Goal: Transaction & Acquisition: Purchase product/service

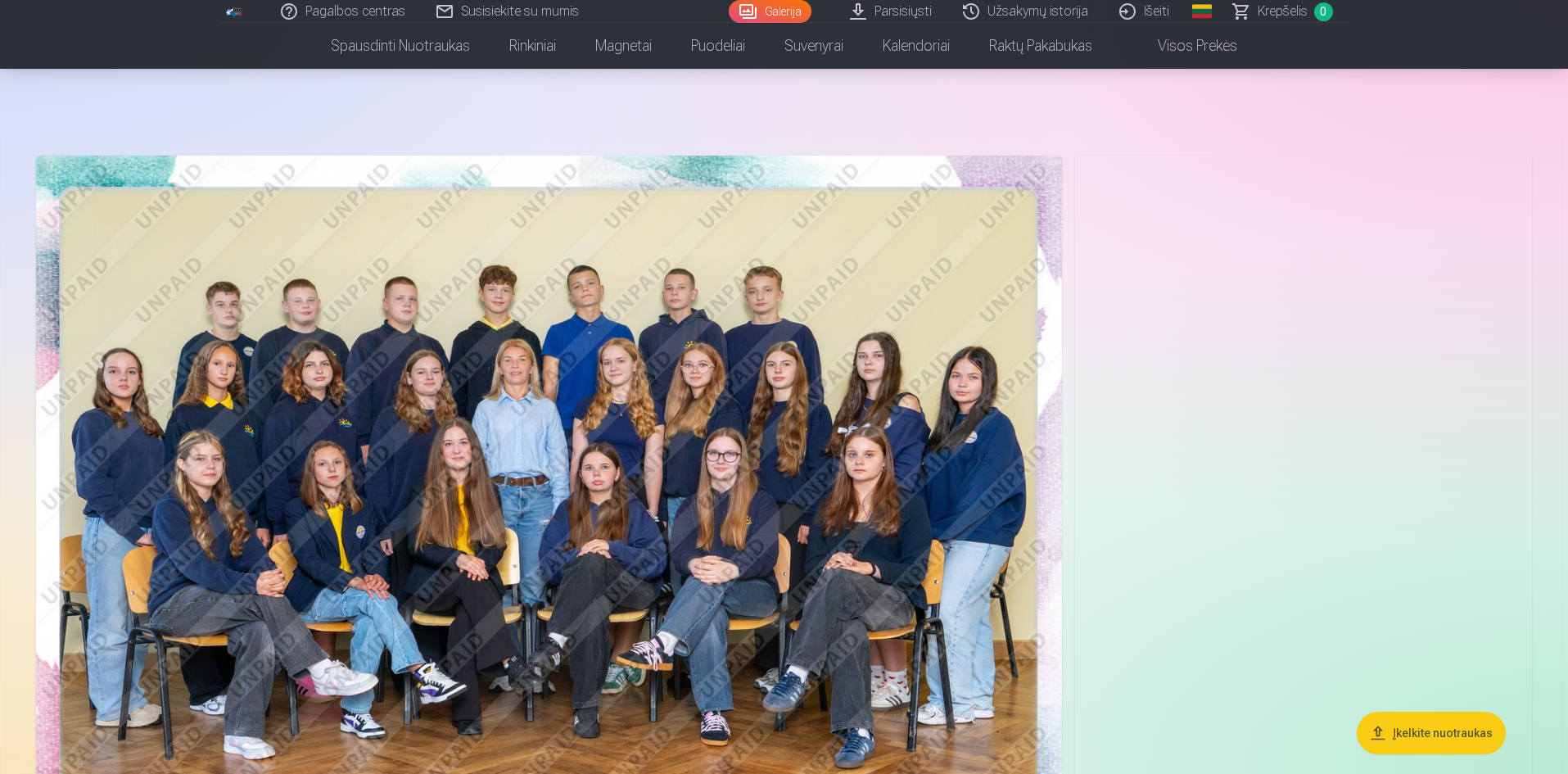
scroll to position [81, 0]
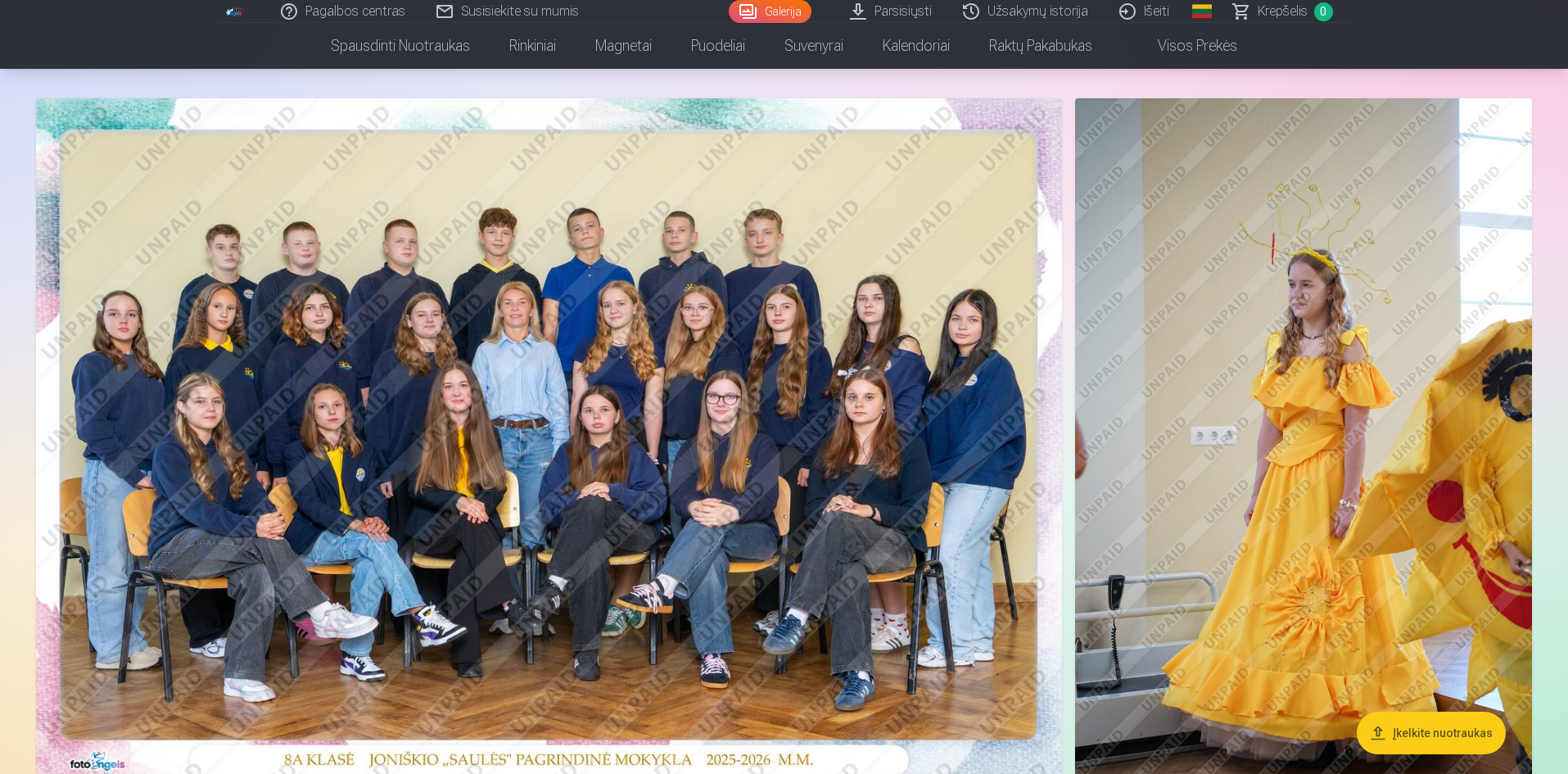
click at [1030, 460] on img at bounding box center [549, 440] width 1026 height 684
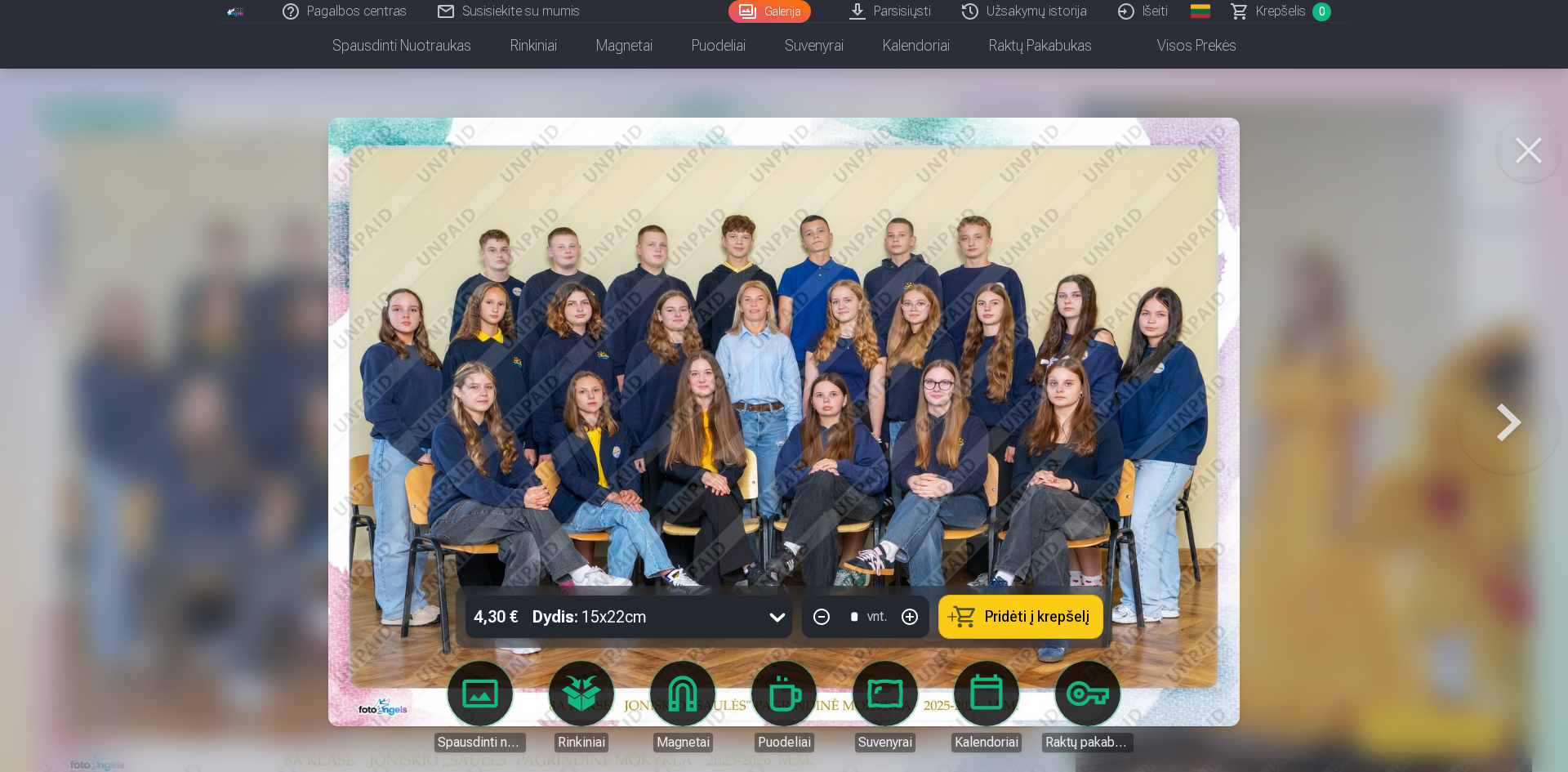
click at [1523, 160] on button at bounding box center [1529, 150] width 65 height 65
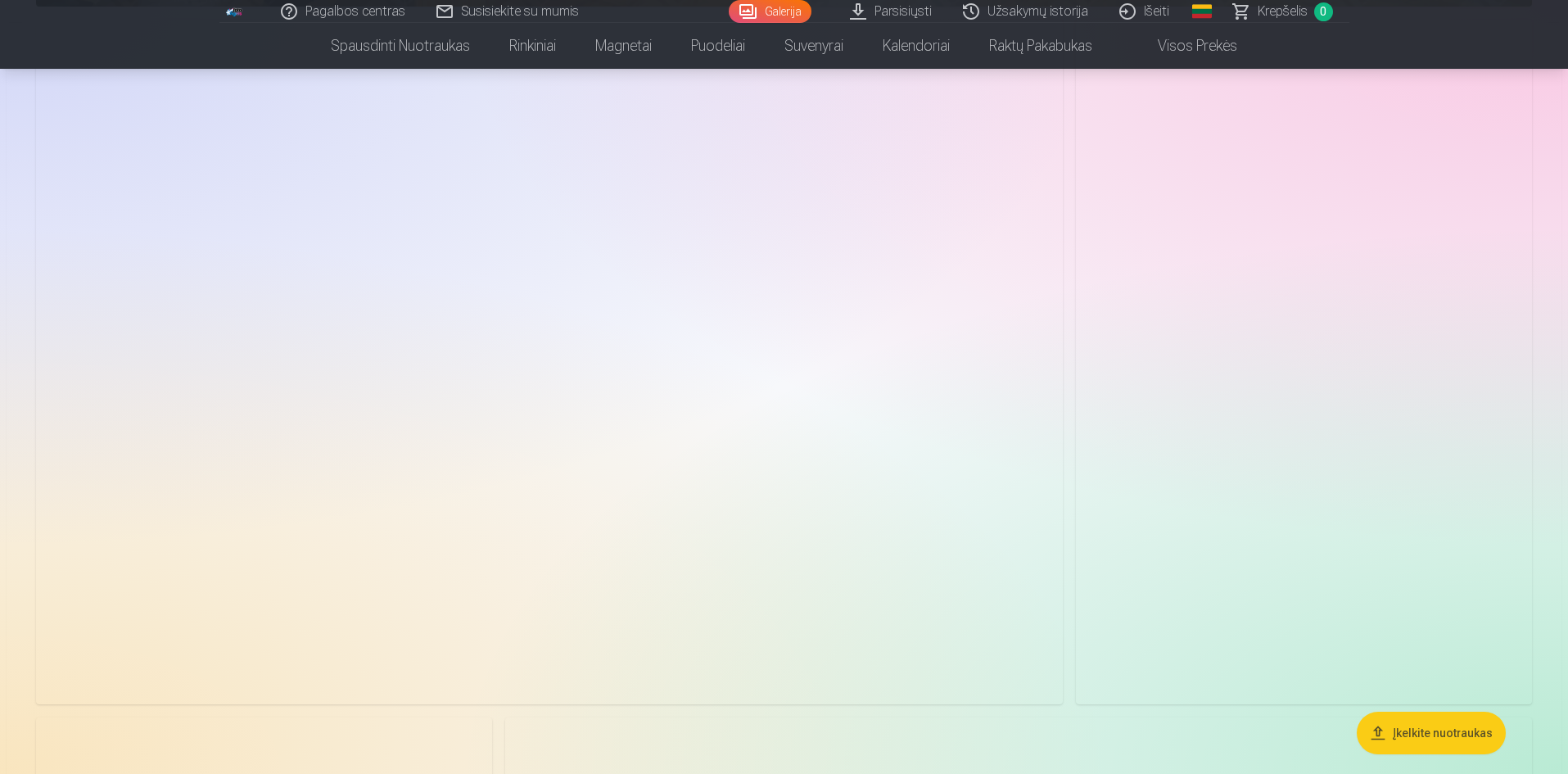
scroll to position [27260, 0]
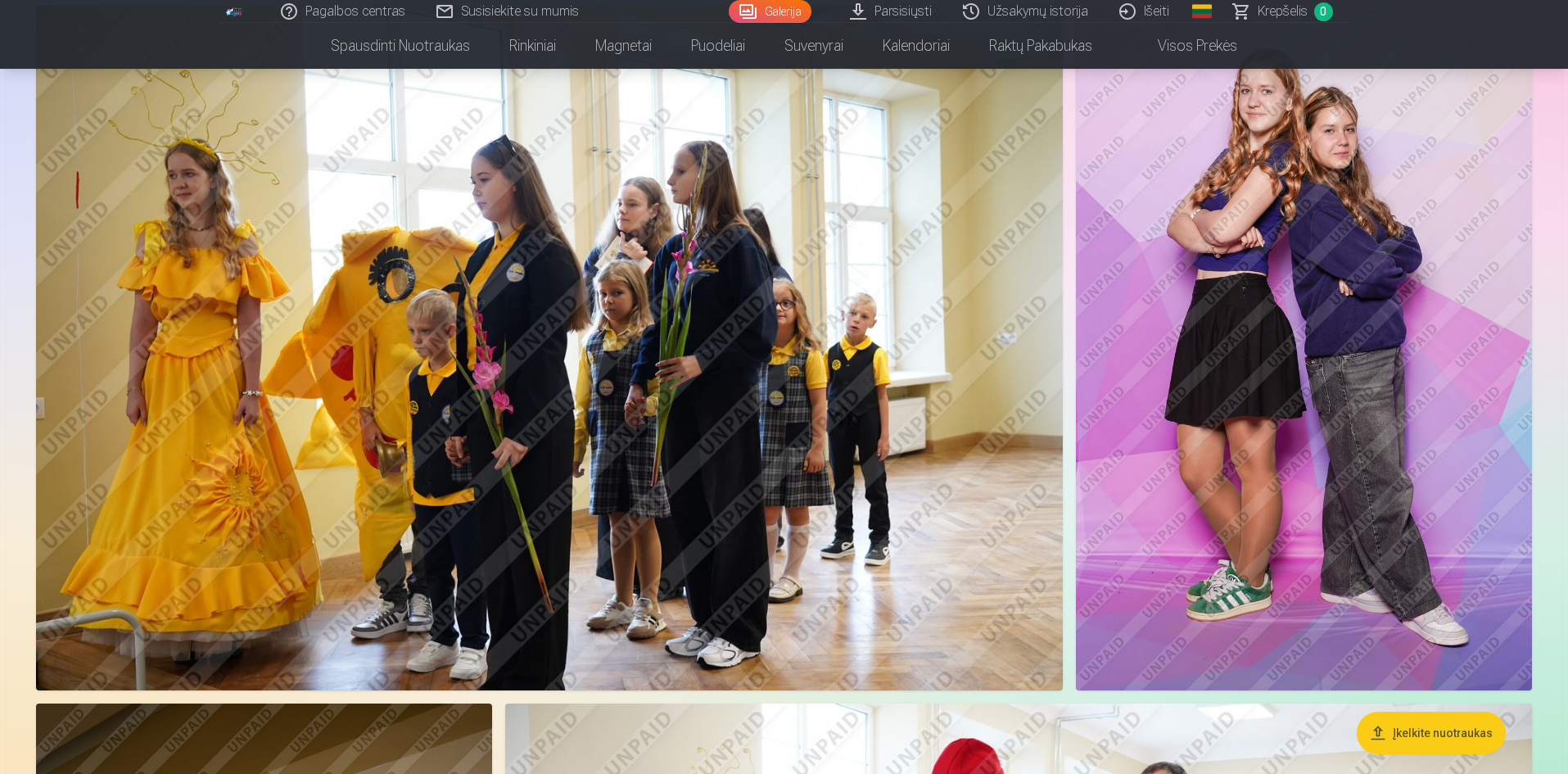
click at [1186, 395] on img at bounding box center [1303, 347] width 456 height 684
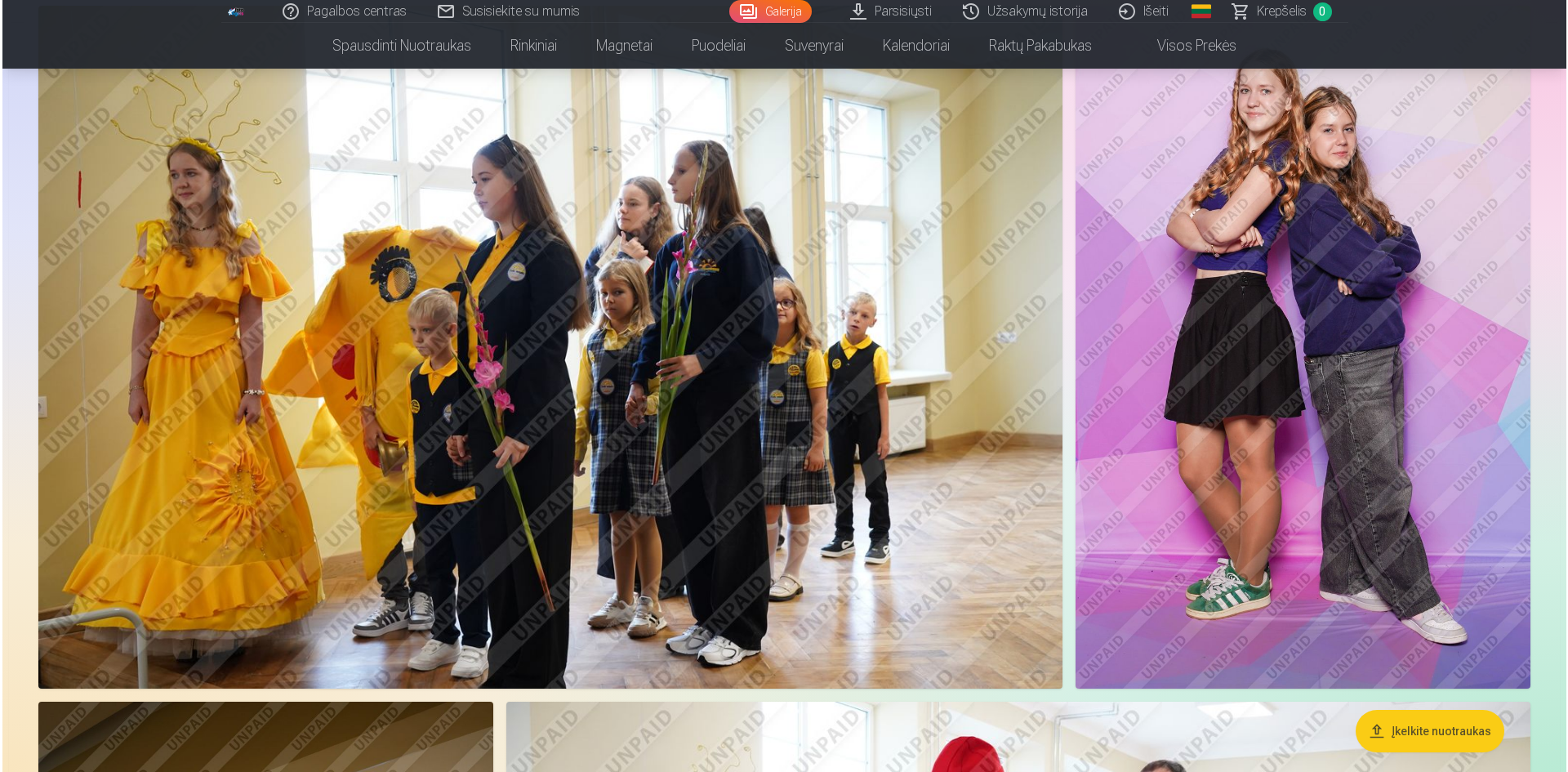
scroll to position [27263, 0]
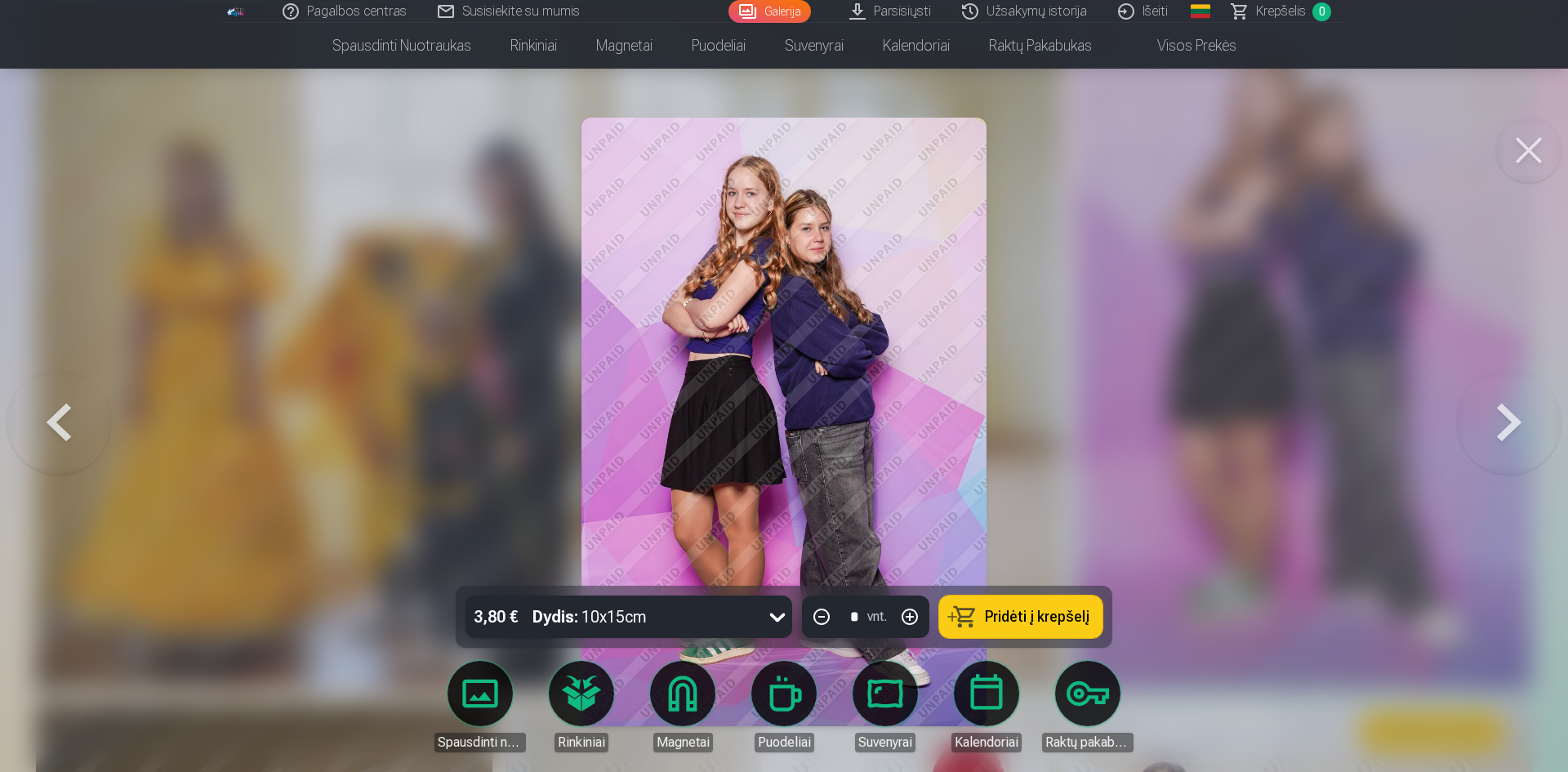
click at [1558, 153] on button at bounding box center [1529, 150] width 65 height 65
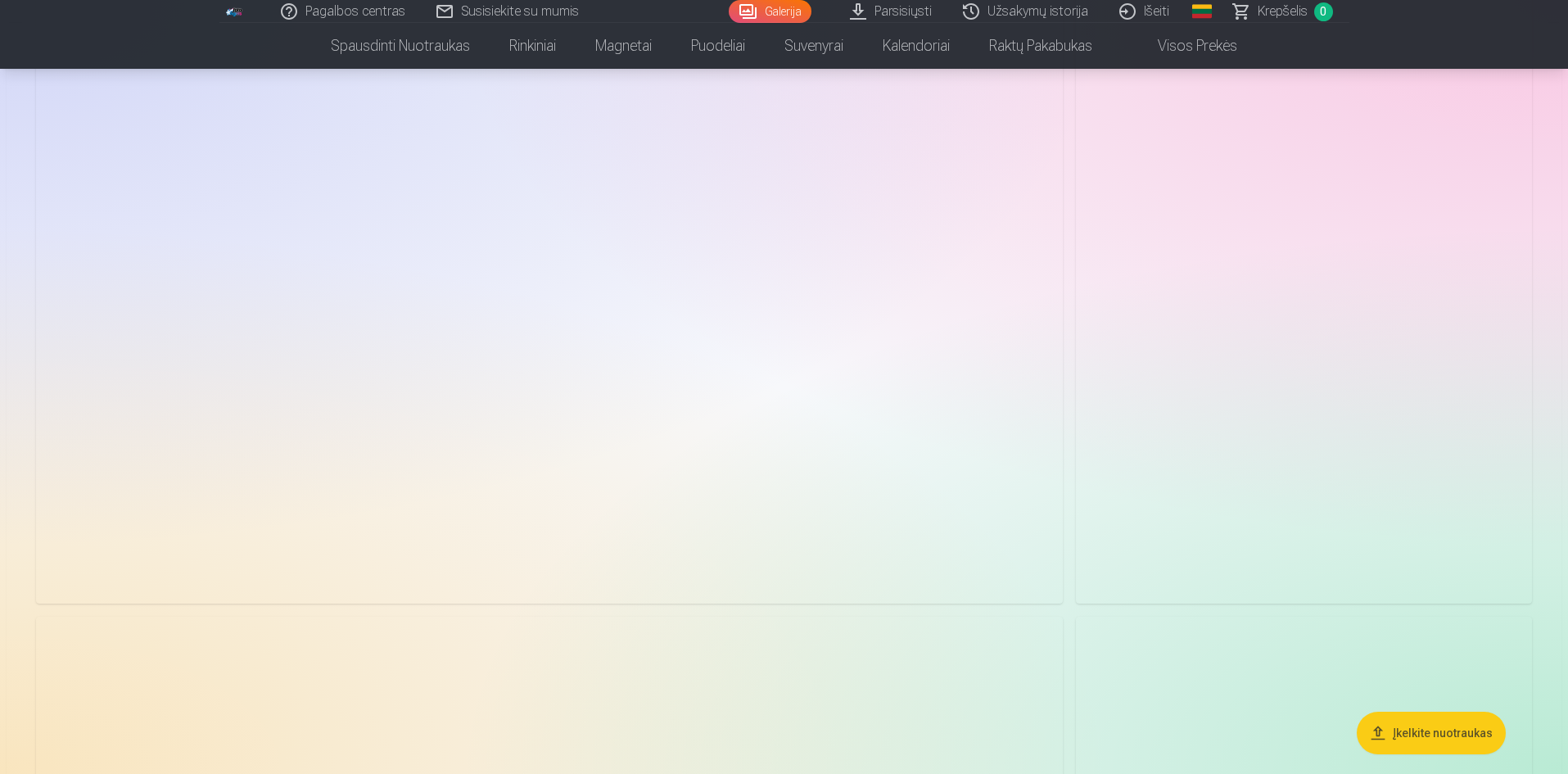
scroll to position [4912, 0]
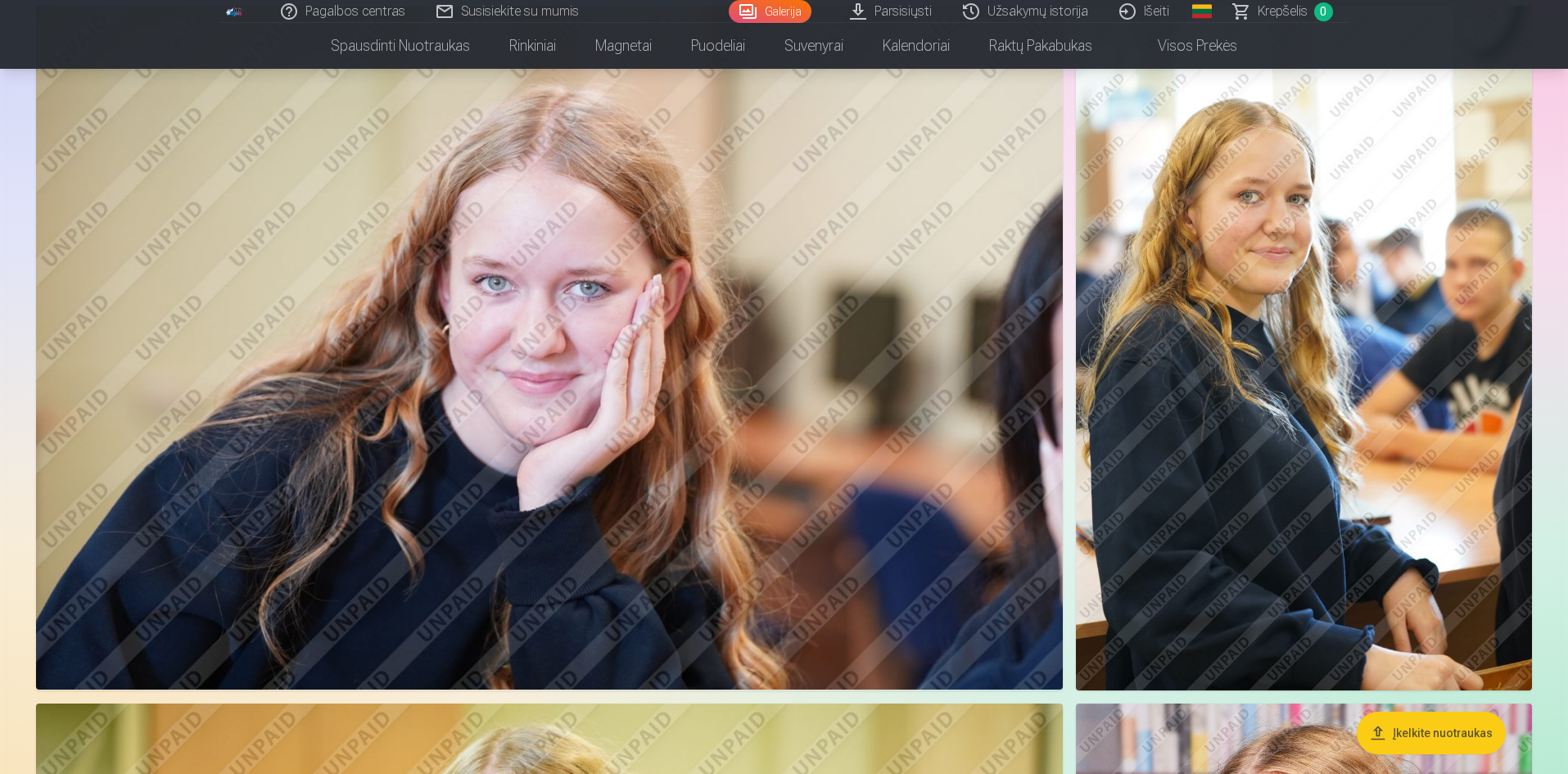
click at [1263, 352] on img at bounding box center [1303, 347] width 456 height 684
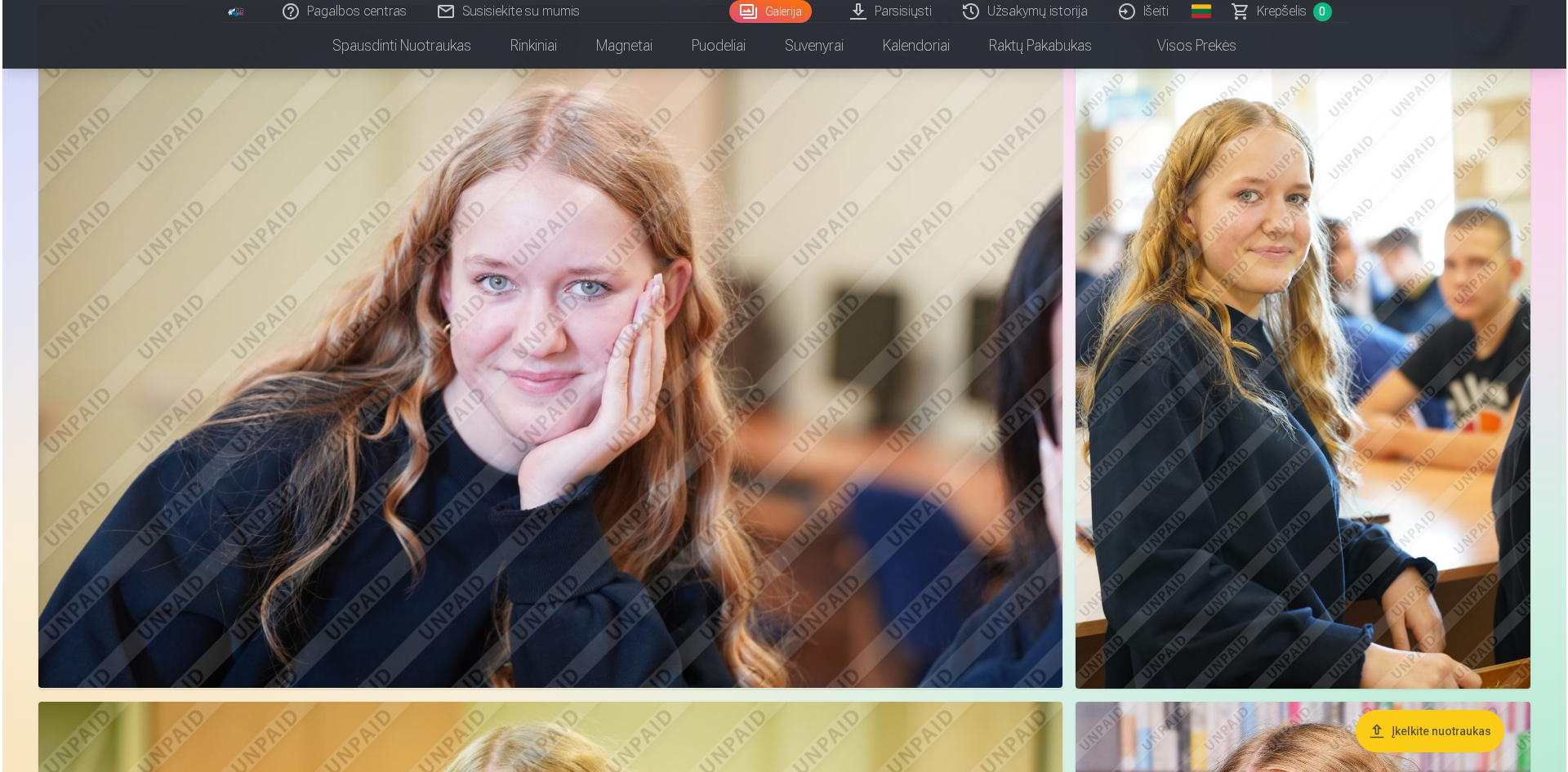
scroll to position [4912, 0]
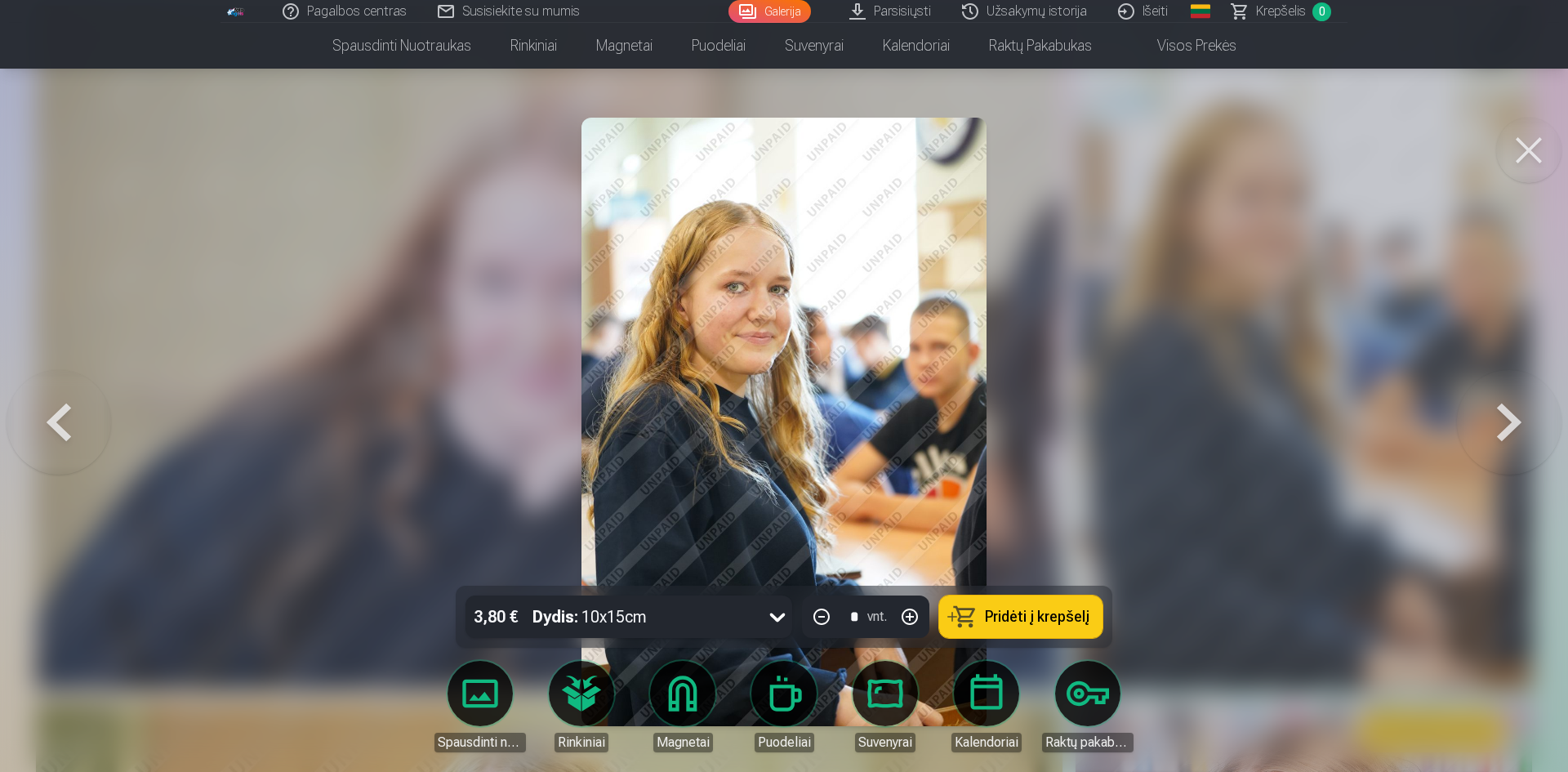
click at [1535, 153] on button at bounding box center [1529, 150] width 65 height 65
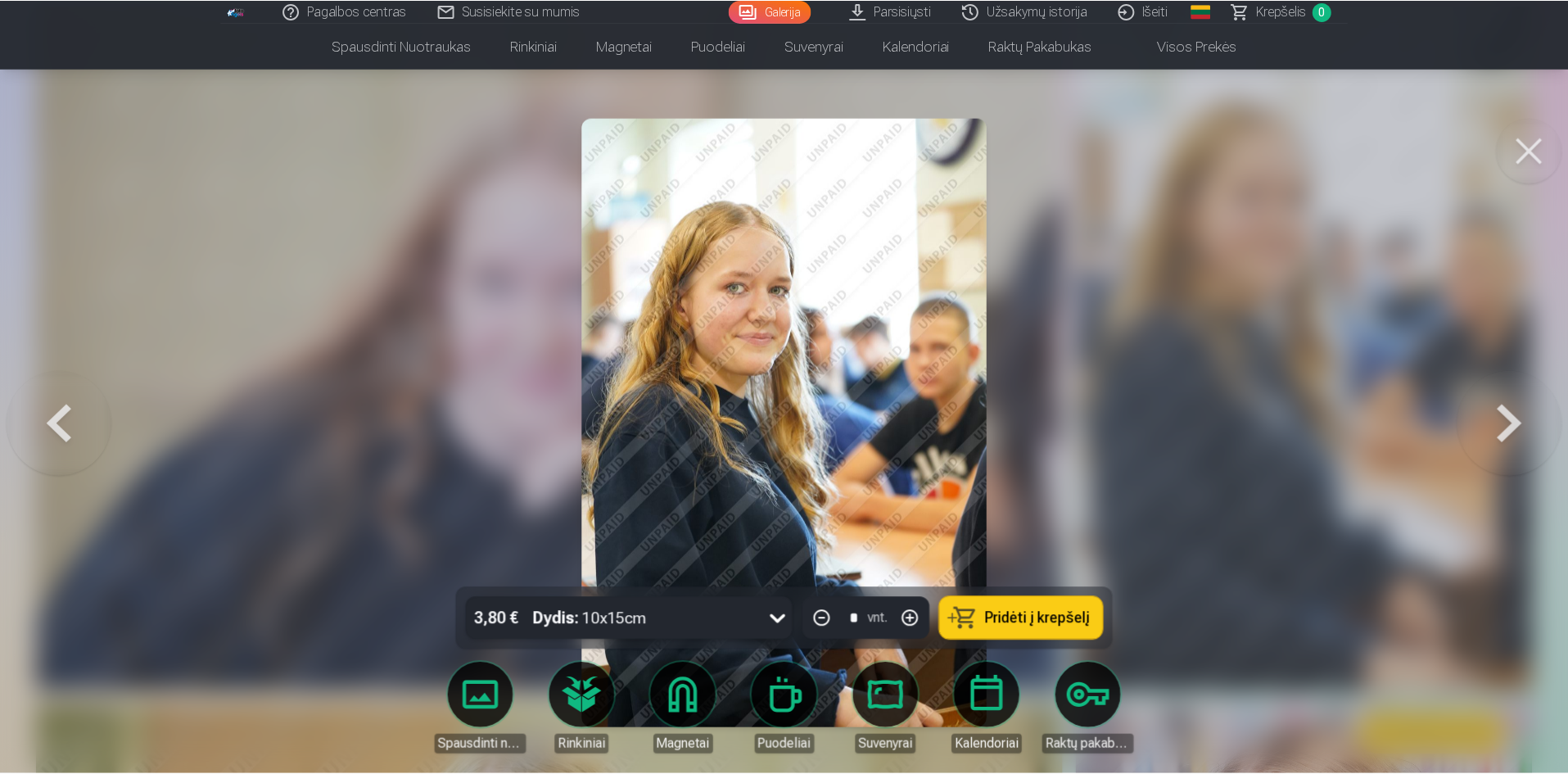
scroll to position [4912, 0]
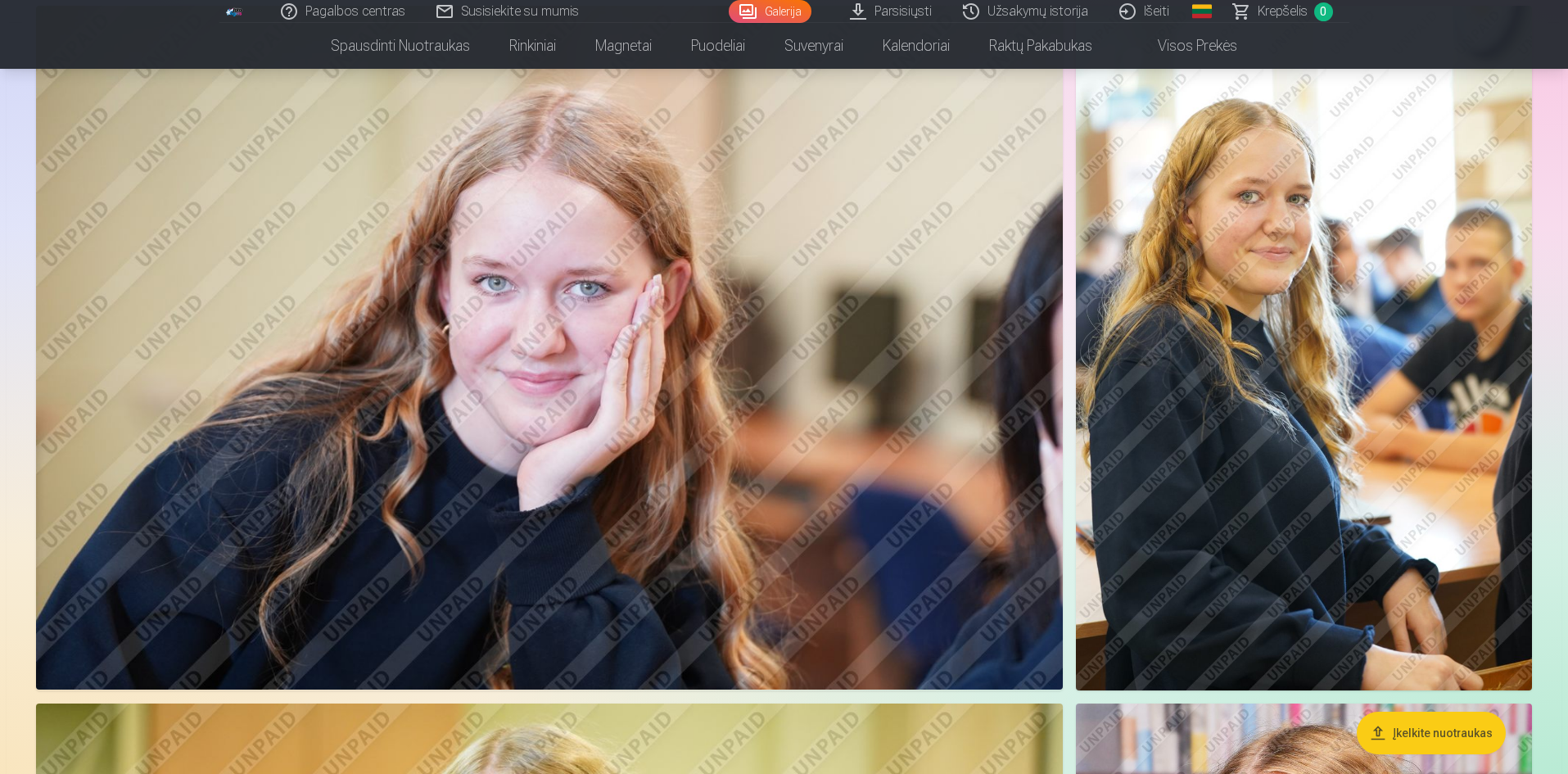
click at [536, 51] on link "Rinkiniai" at bounding box center [533, 45] width 86 height 46
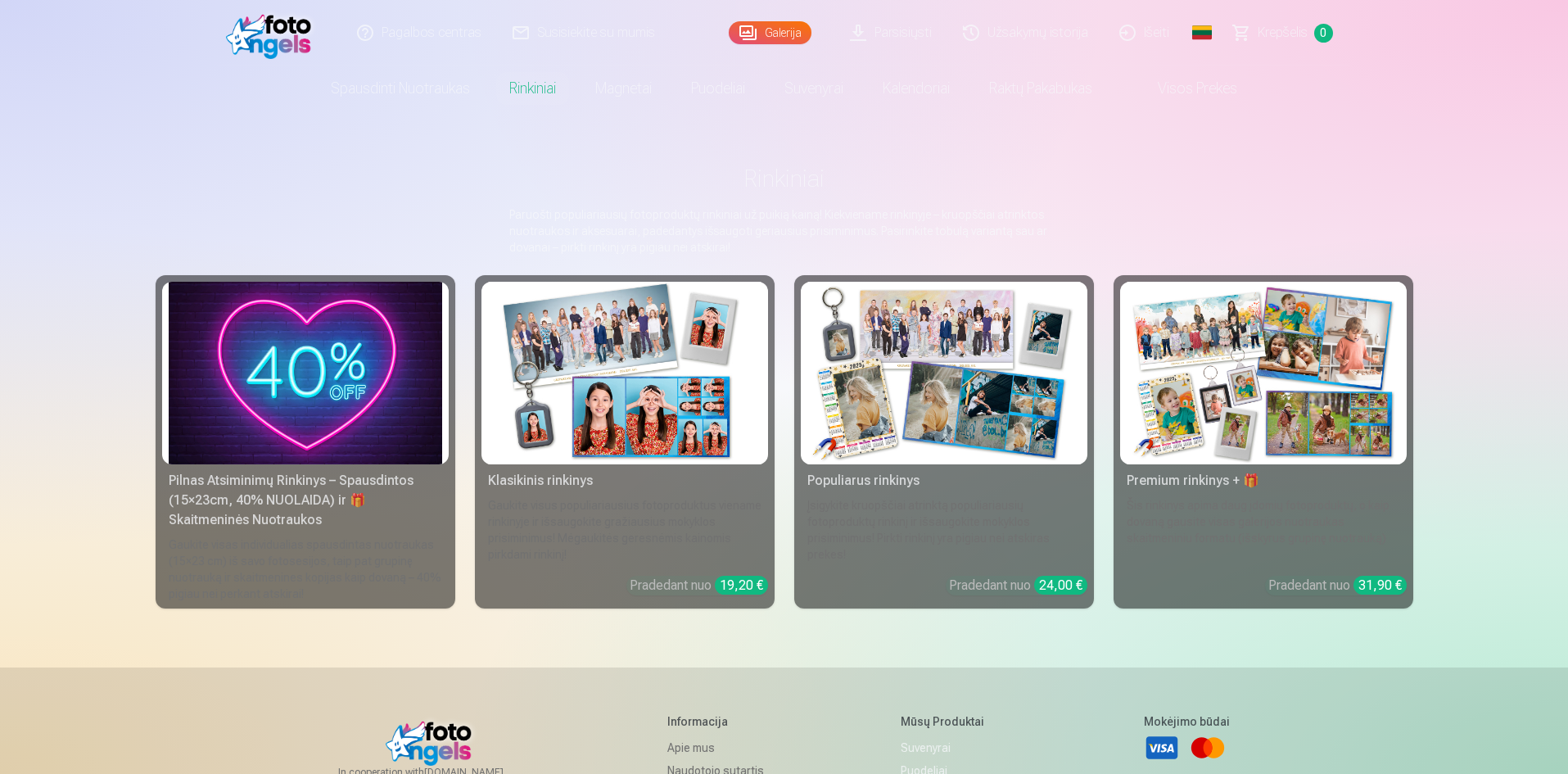
click at [597, 305] on img at bounding box center [624, 372] width 273 height 183
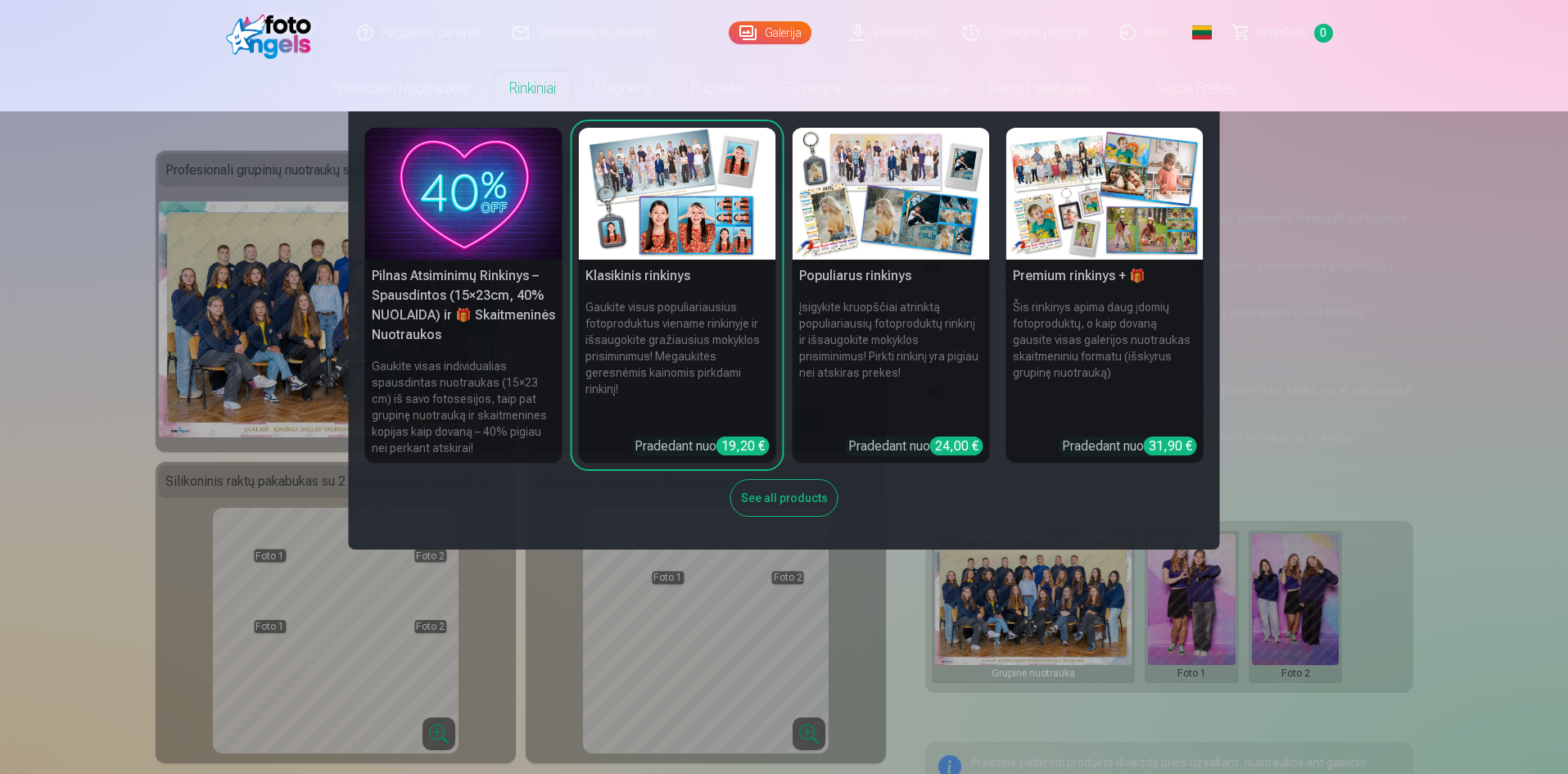
click at [893, 219] on img at bounding box center [891, 193] width 198 height 132
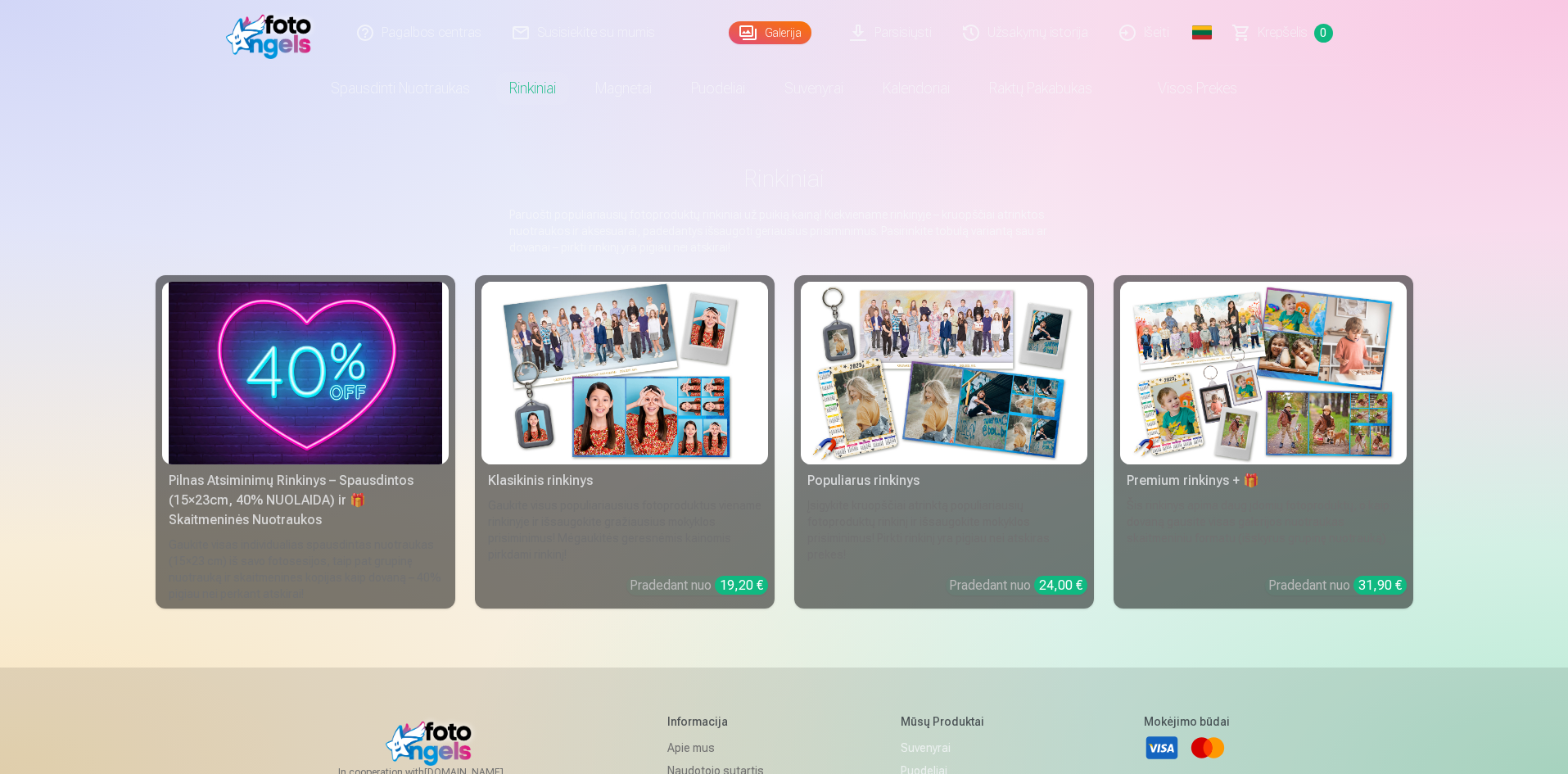
click at [643, 89] on link "Magnetai" at bounding box center [623, 88] width 95 height 46
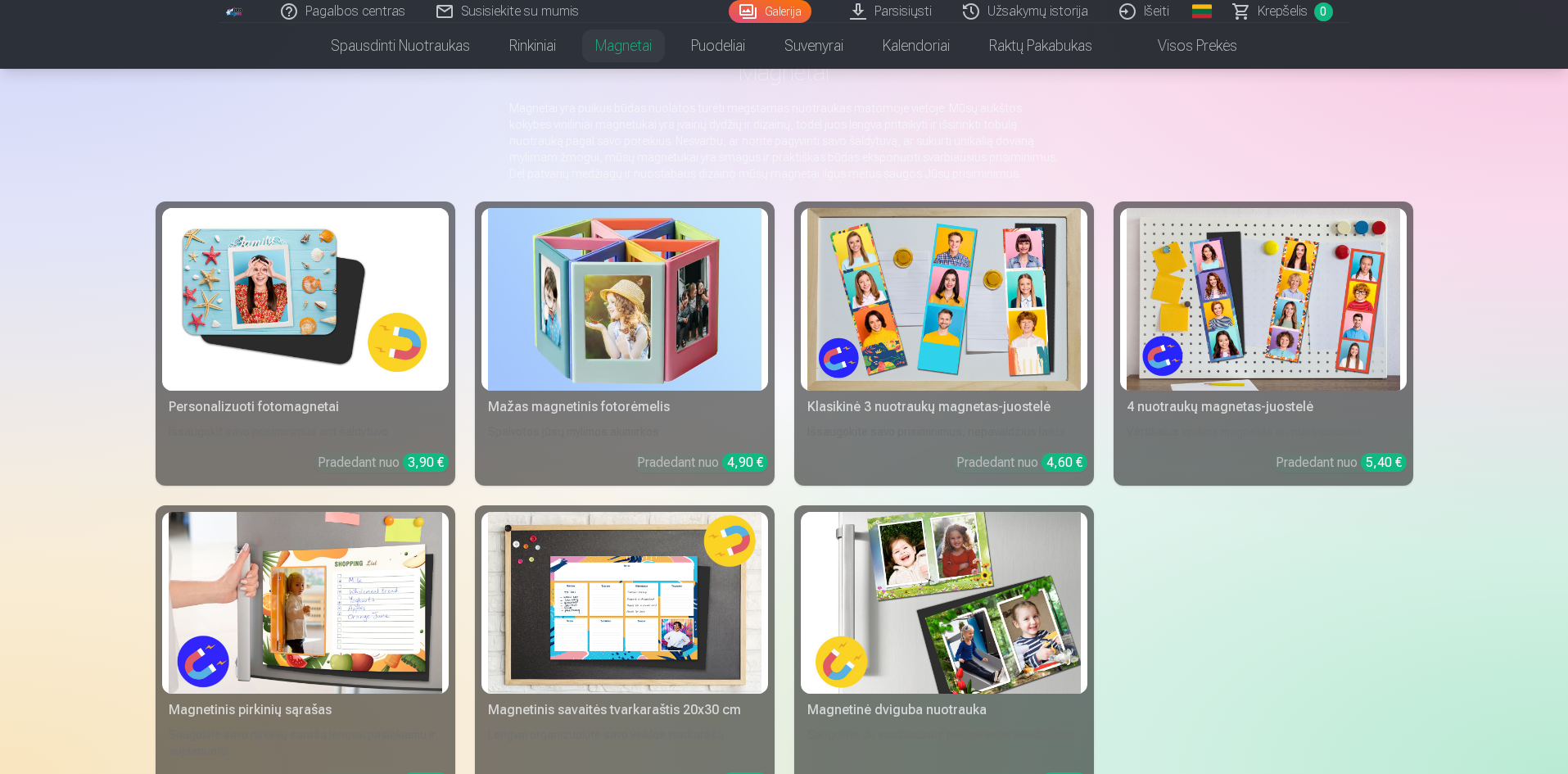
scroll to position [164, 0]
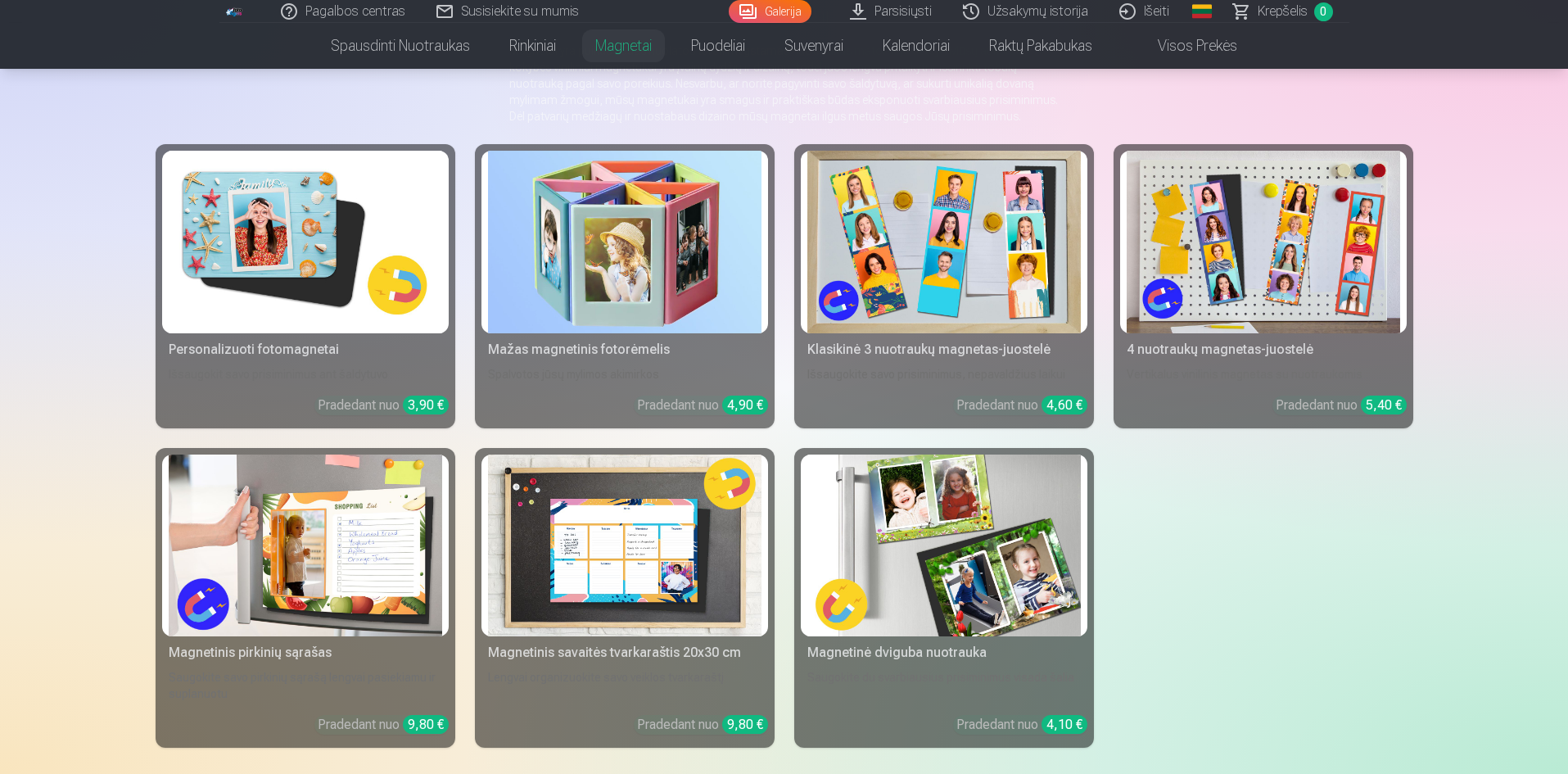
click at [1029, 597] on img at bounding box center [944, 545] width 273 height 183
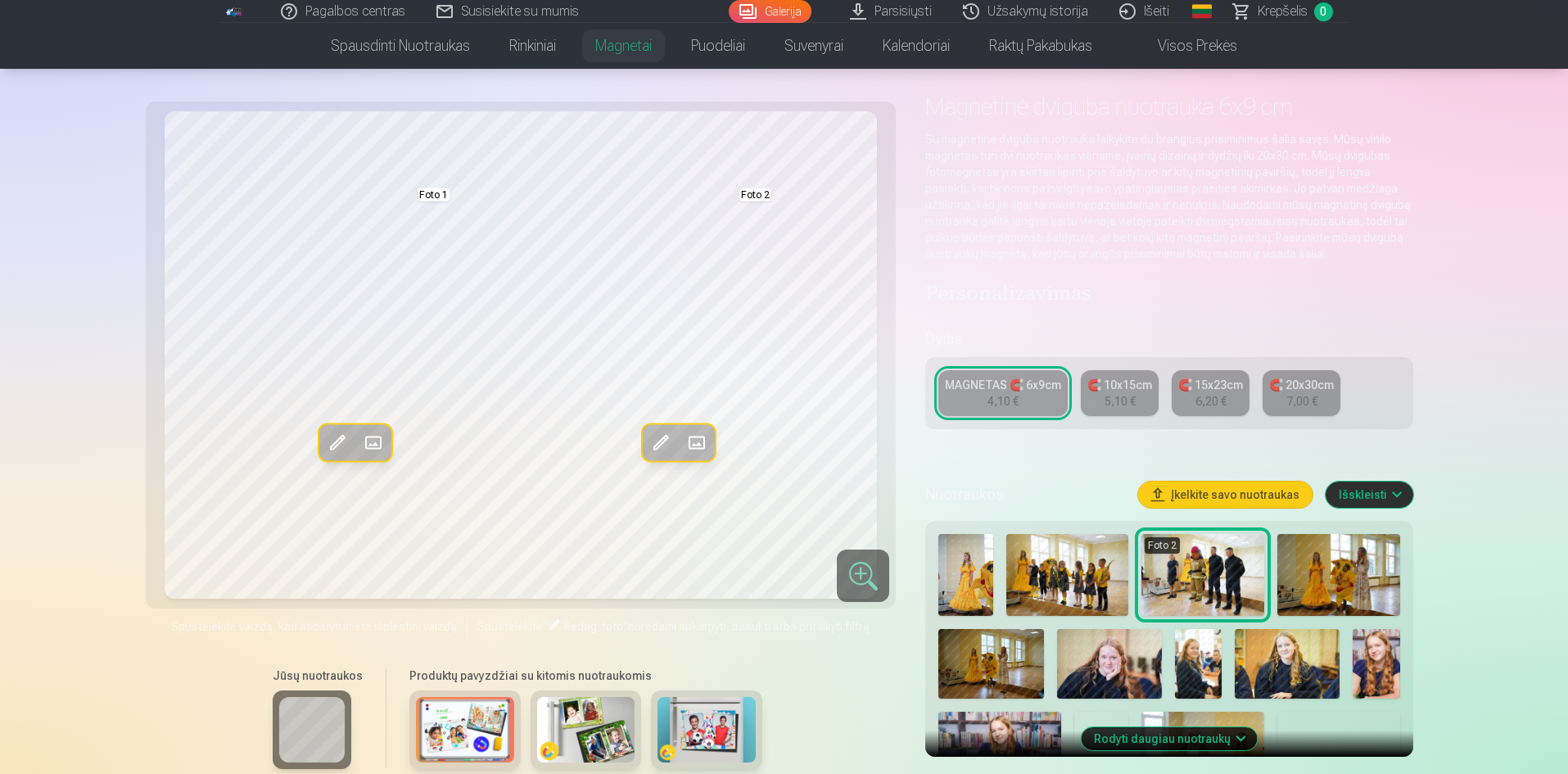
scroll to position [81, 0]
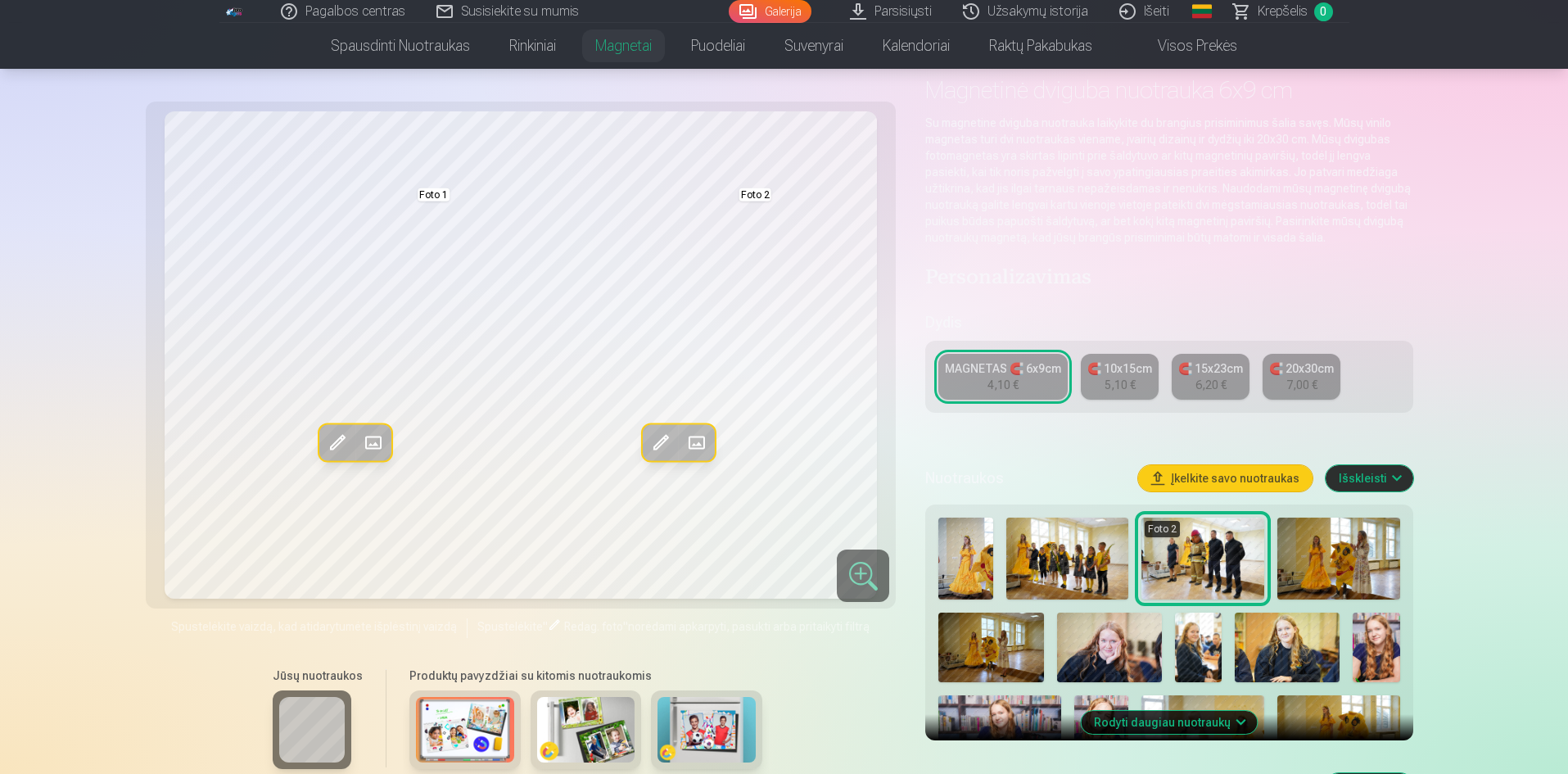
click at [1207, 643] on img at bounding box center [1198, 647] width 47 height 70
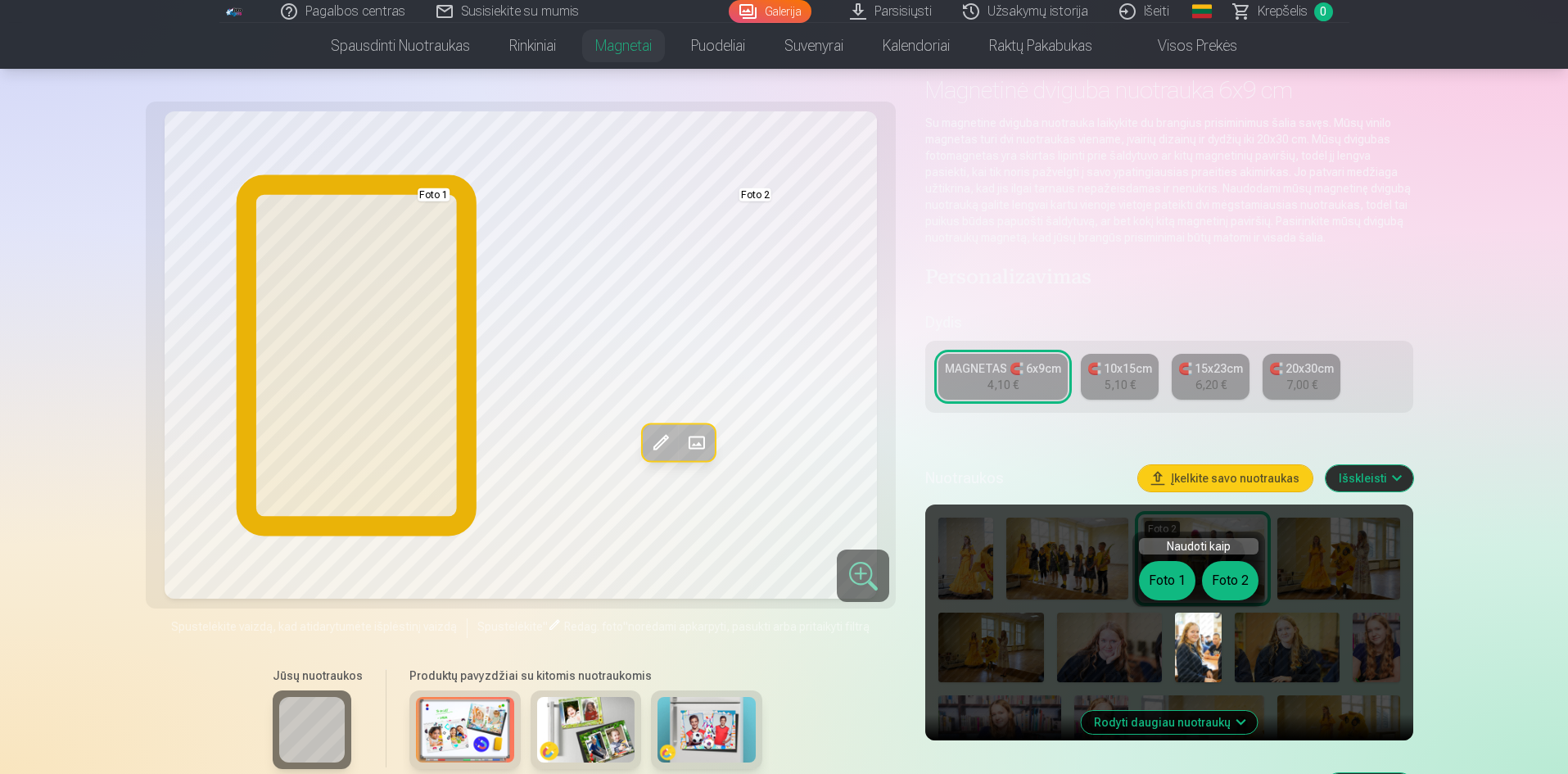
click at [1166, 579] on button "Foto 1" at bounding box center [1167, 580] width 56 height 39
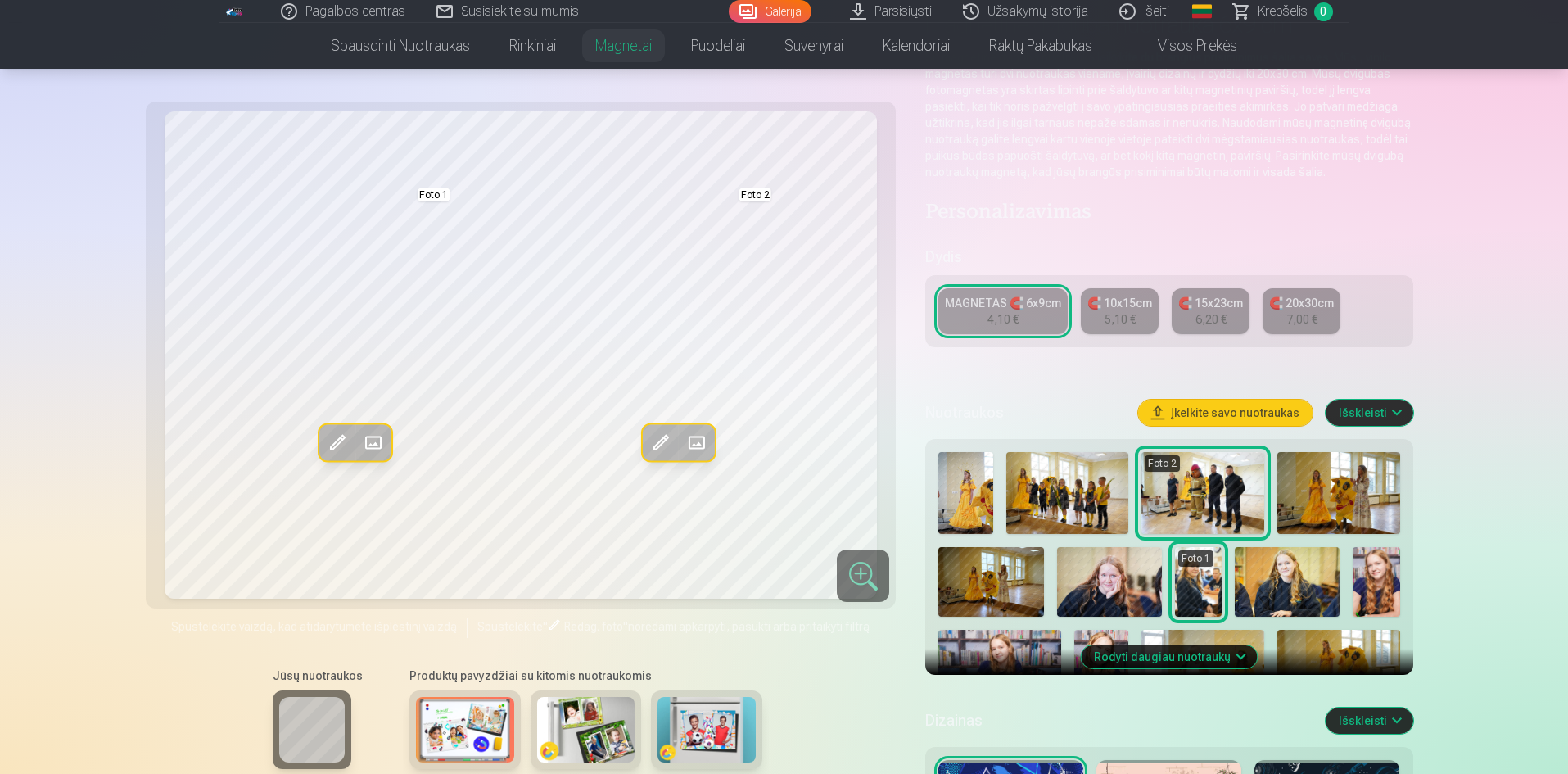
scroll to position [164, 0]
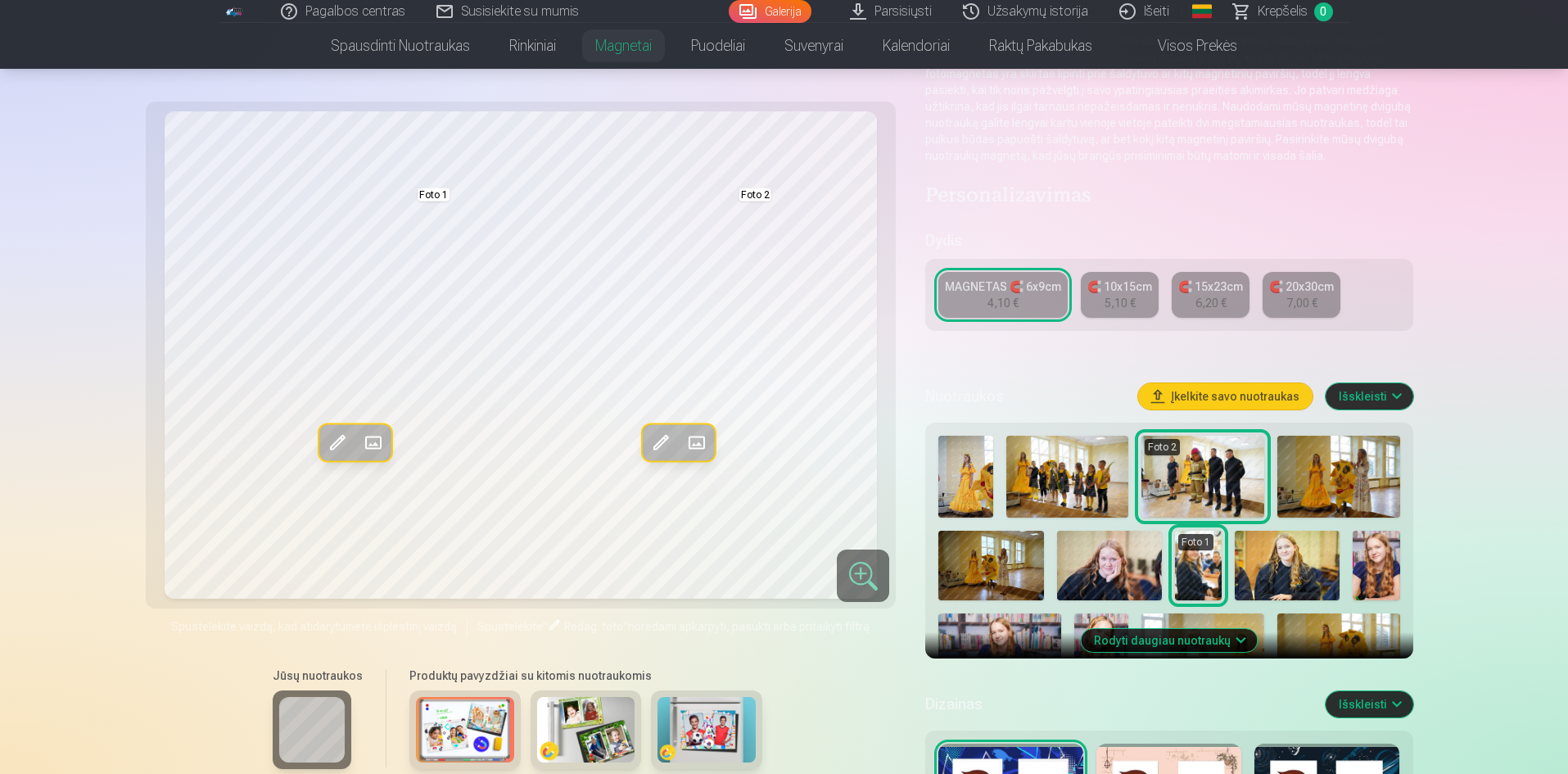
click at [1301, 574] on img at bounding box center [1287, 565] width 105 height 70
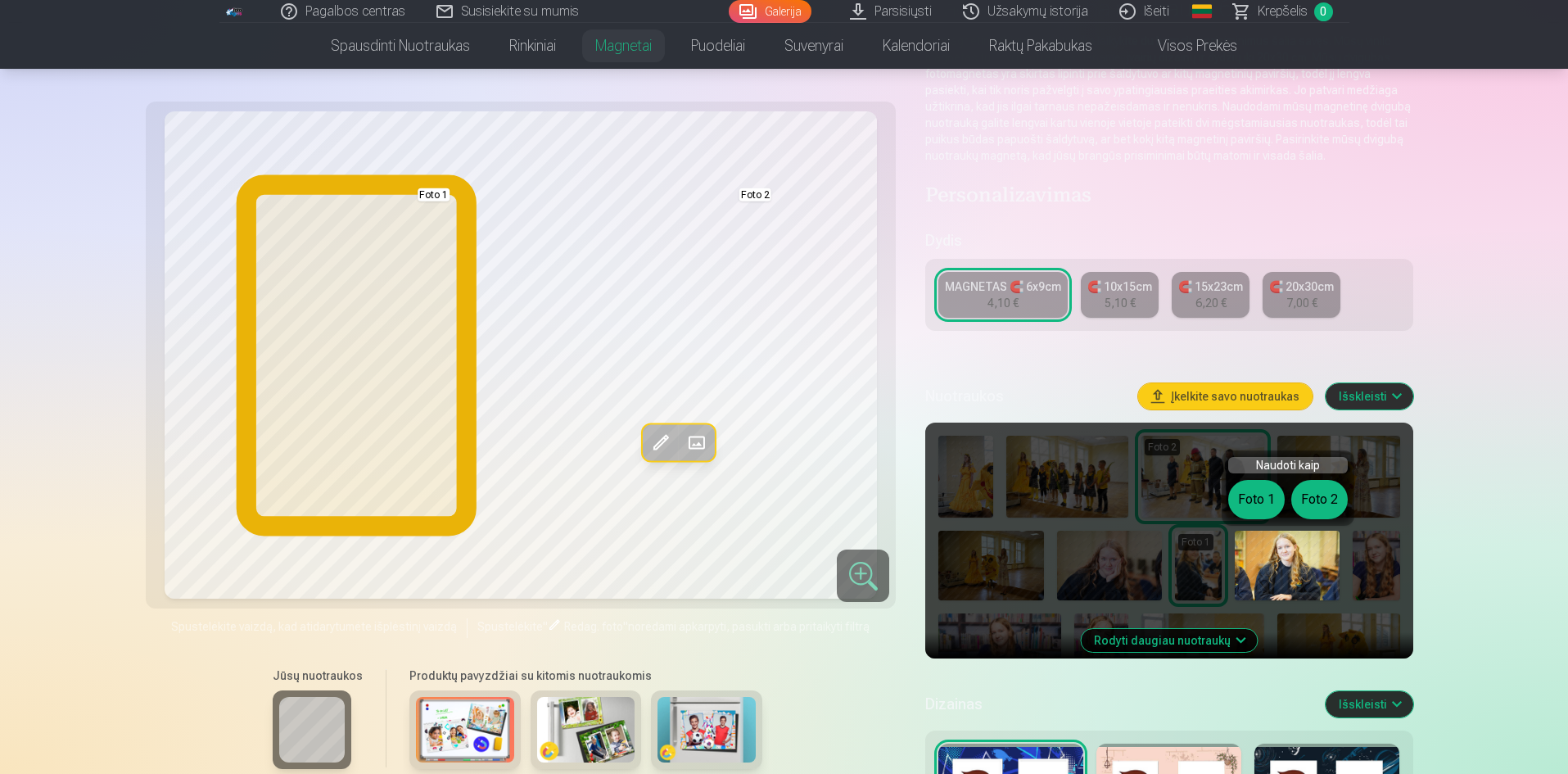
click at [1257, 500] on button "Foto 1" at bounding box center [1256, 500] width 56 height 39
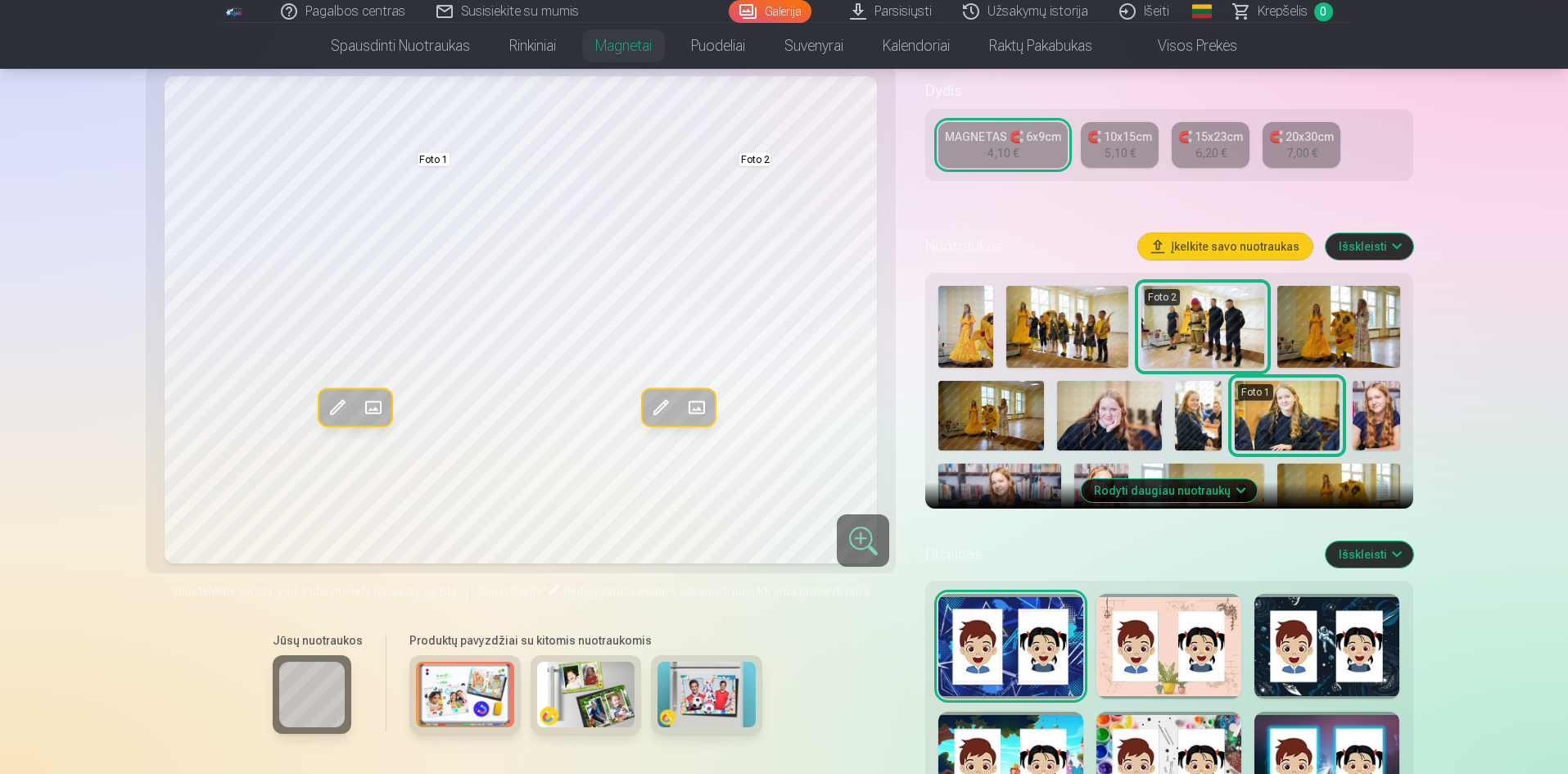
scroll to position [328, 0]
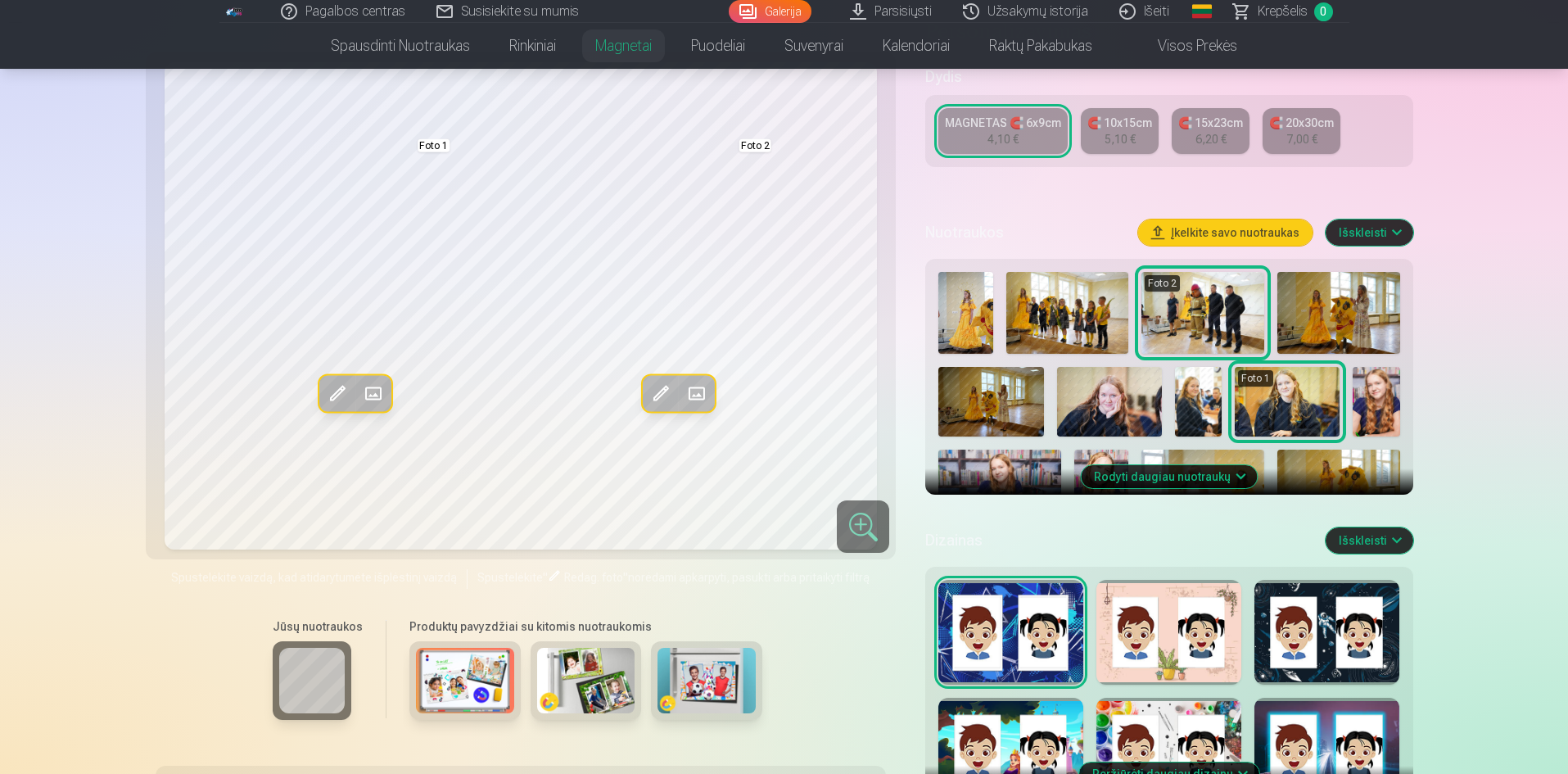
click at [1220, 476] on button "Rodyti daugiau nuotraukų" at bounding box center [1169, 476] width 176 height 22
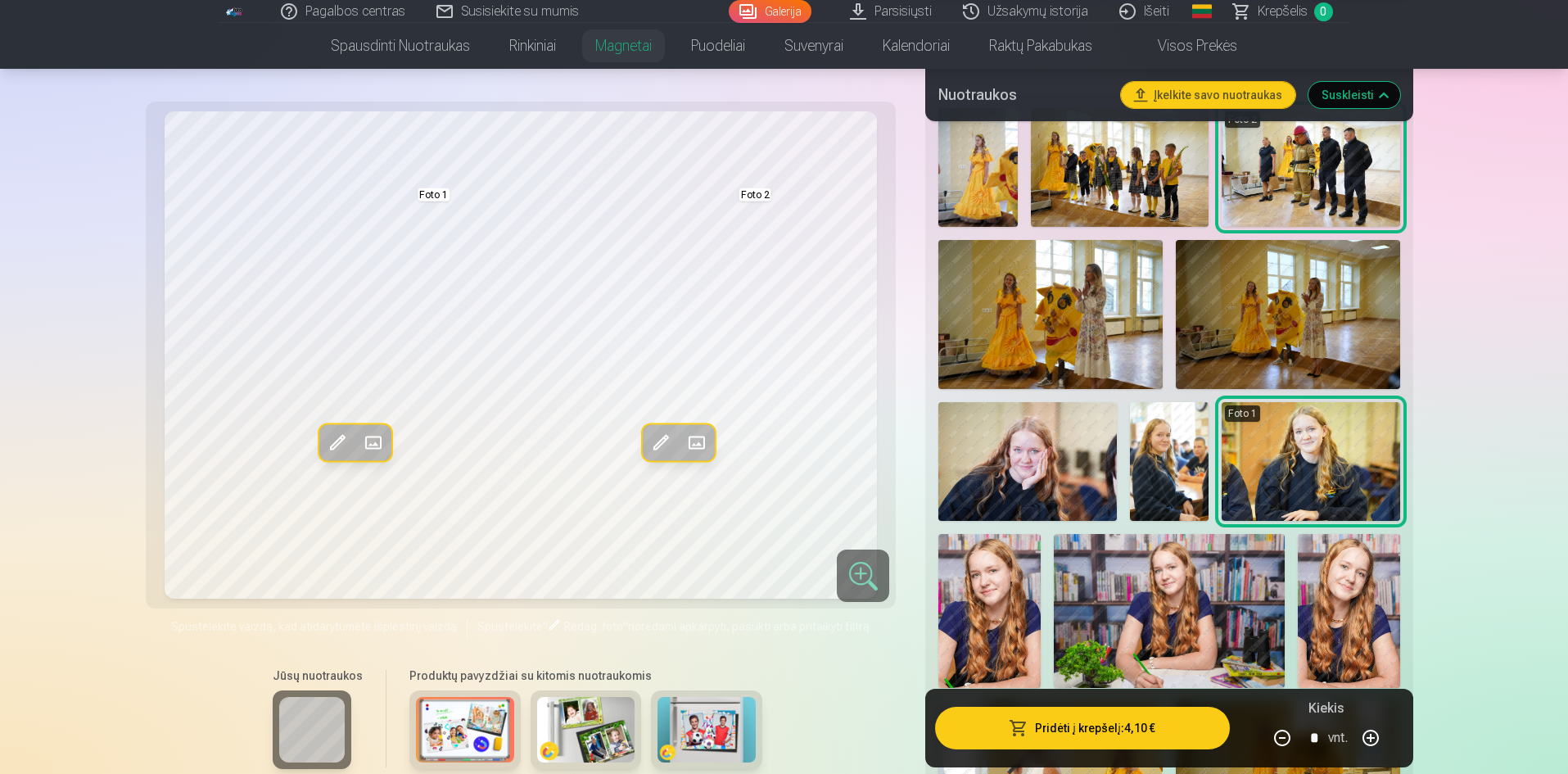
scroll to position [573, 0]
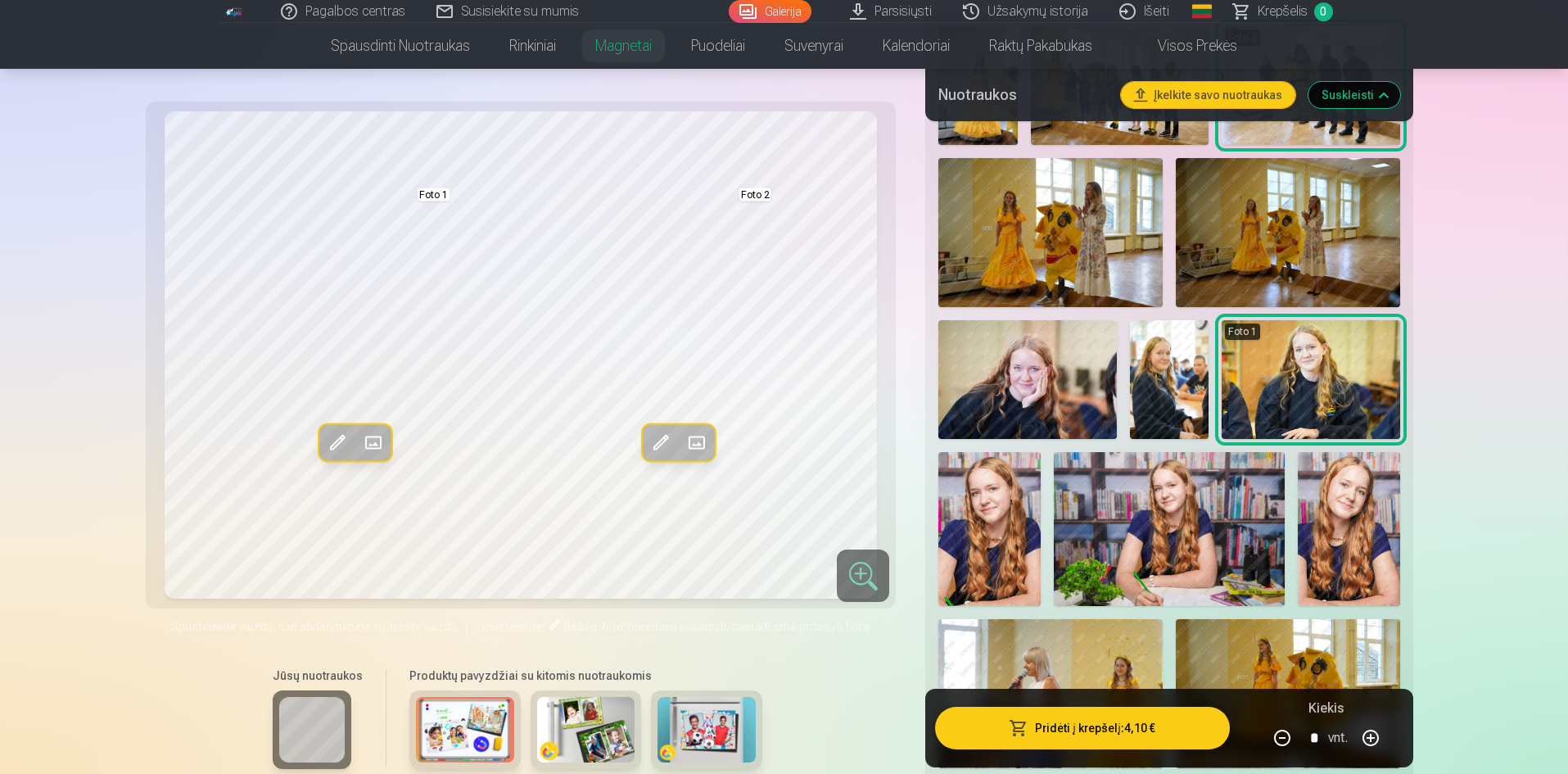
click at [1058, 410] on img at bounding box center [1027, 379] width 178 height 119
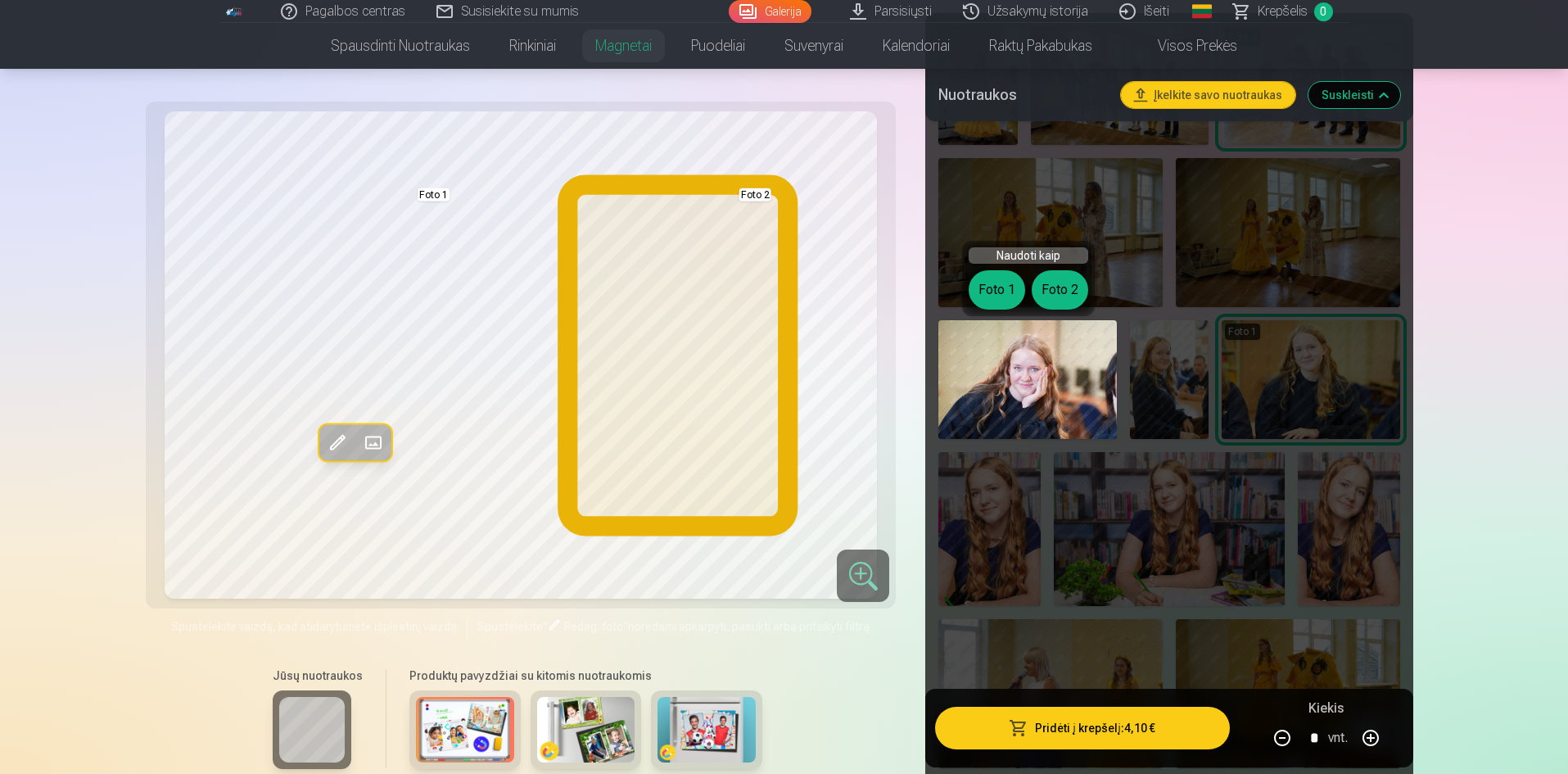
click at [1056, 291] on button "Foto 2" at bounding box center [1060, 290] width 56 height 39
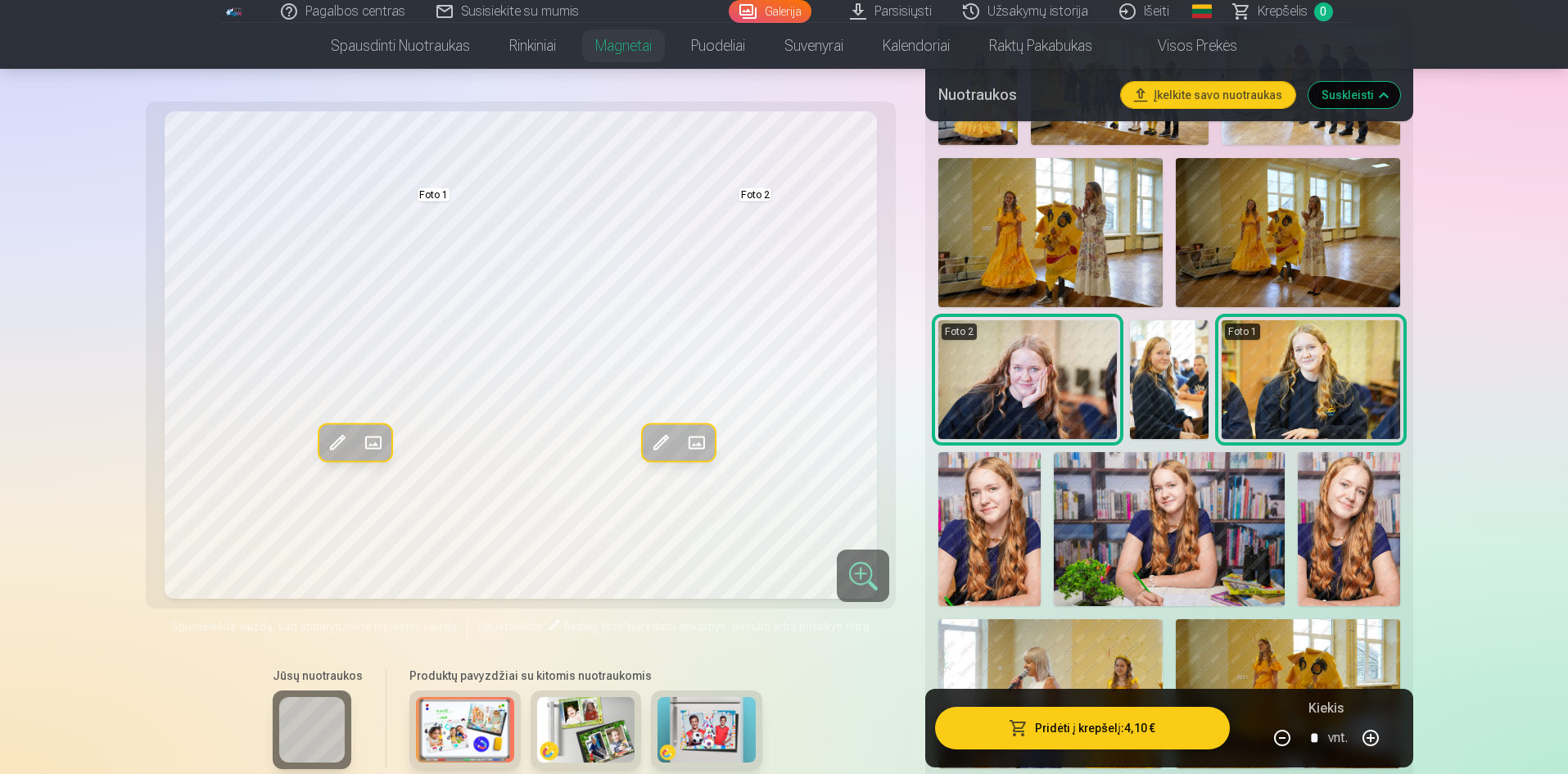
click at [1015, 534] on img at bounding box center [989, 529] width 102 height 153
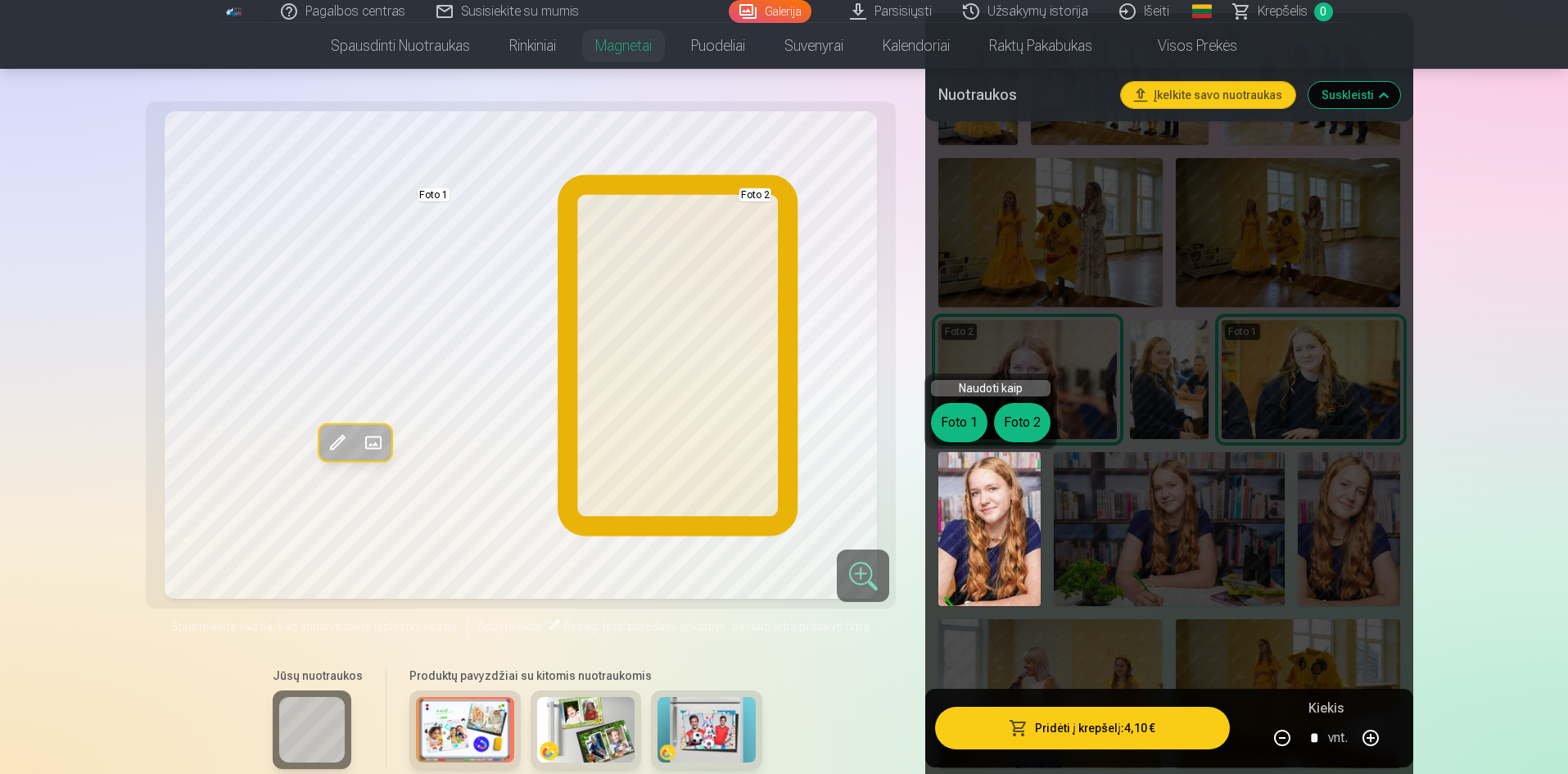
click at [1016, 429] on button "Foto 2" at bounding box center [1022, 422] width 56 height 39
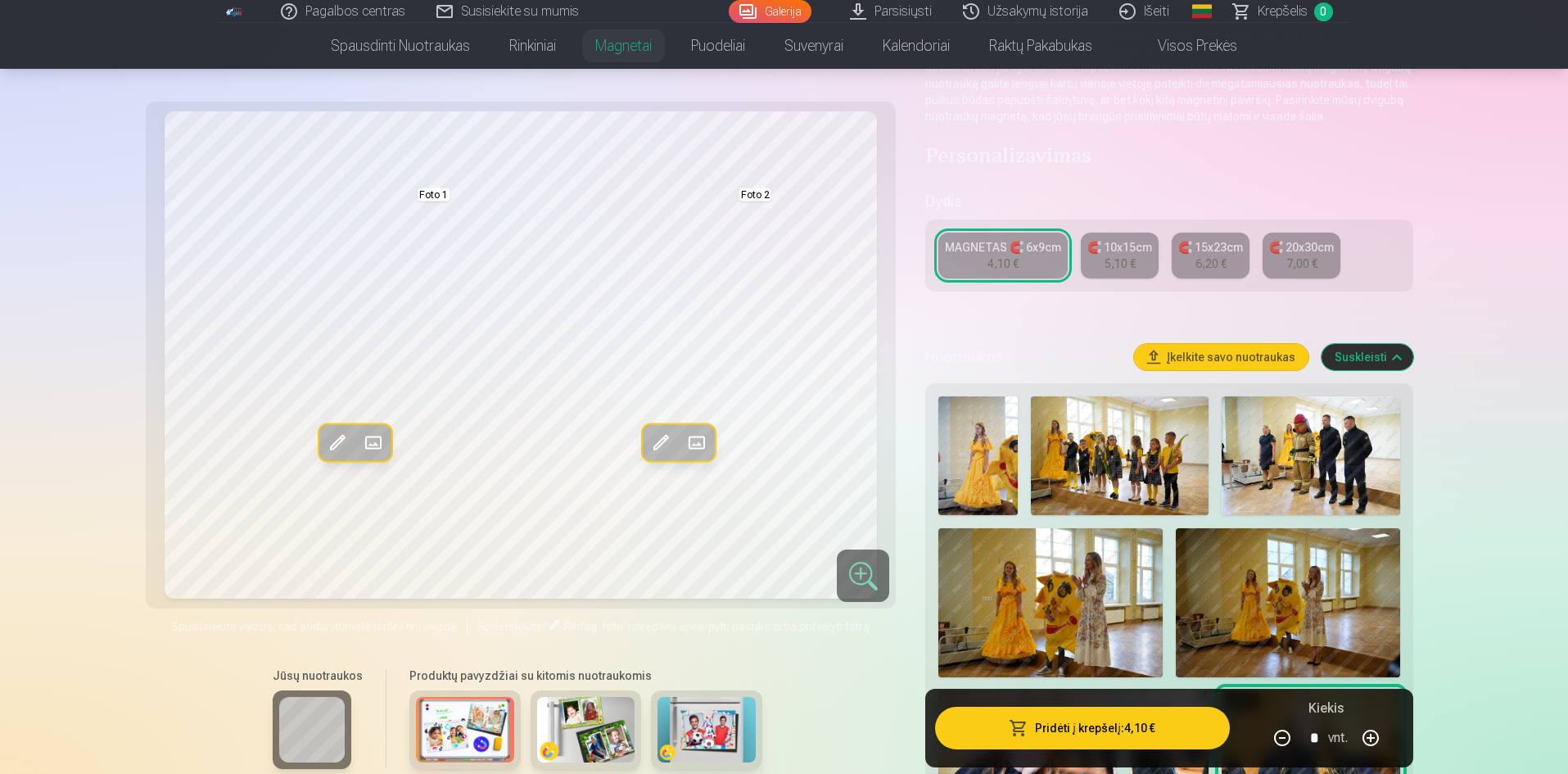
scroll to position [0, 0]
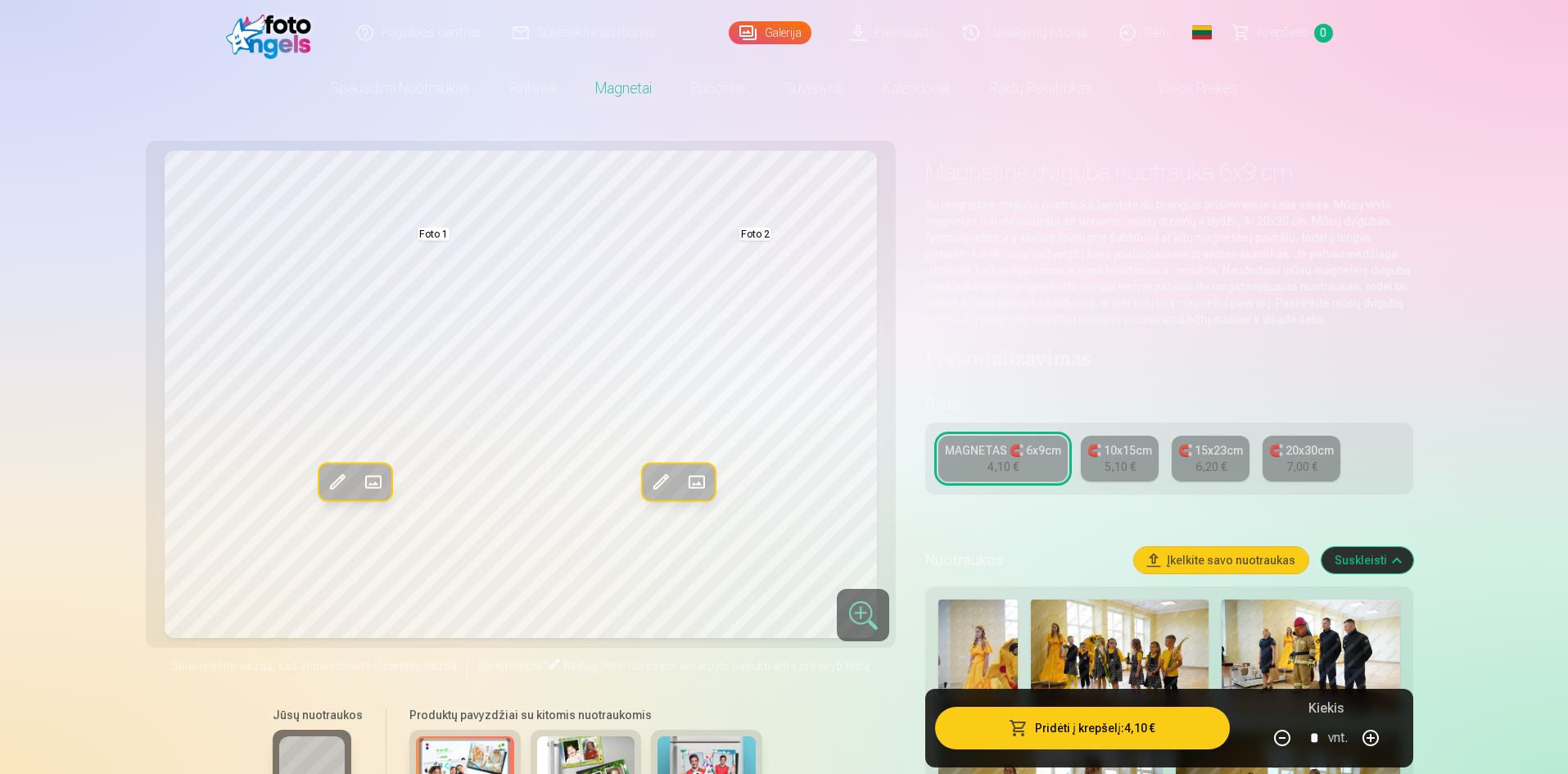
click at [720, 95] on link "Puodeliai" at bounding box center [718, 88] width 94 height 46
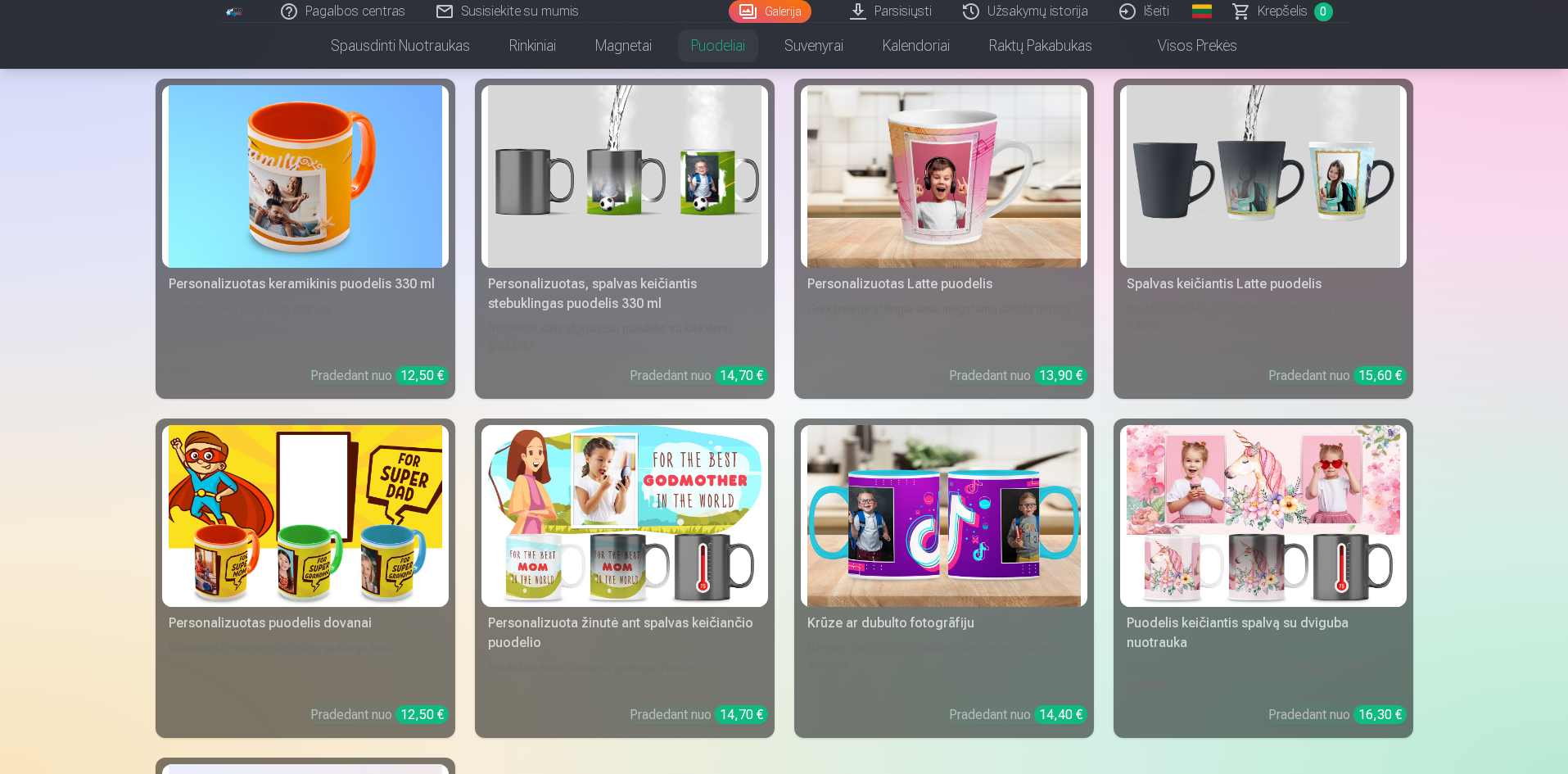
scroll to position [245, 0]
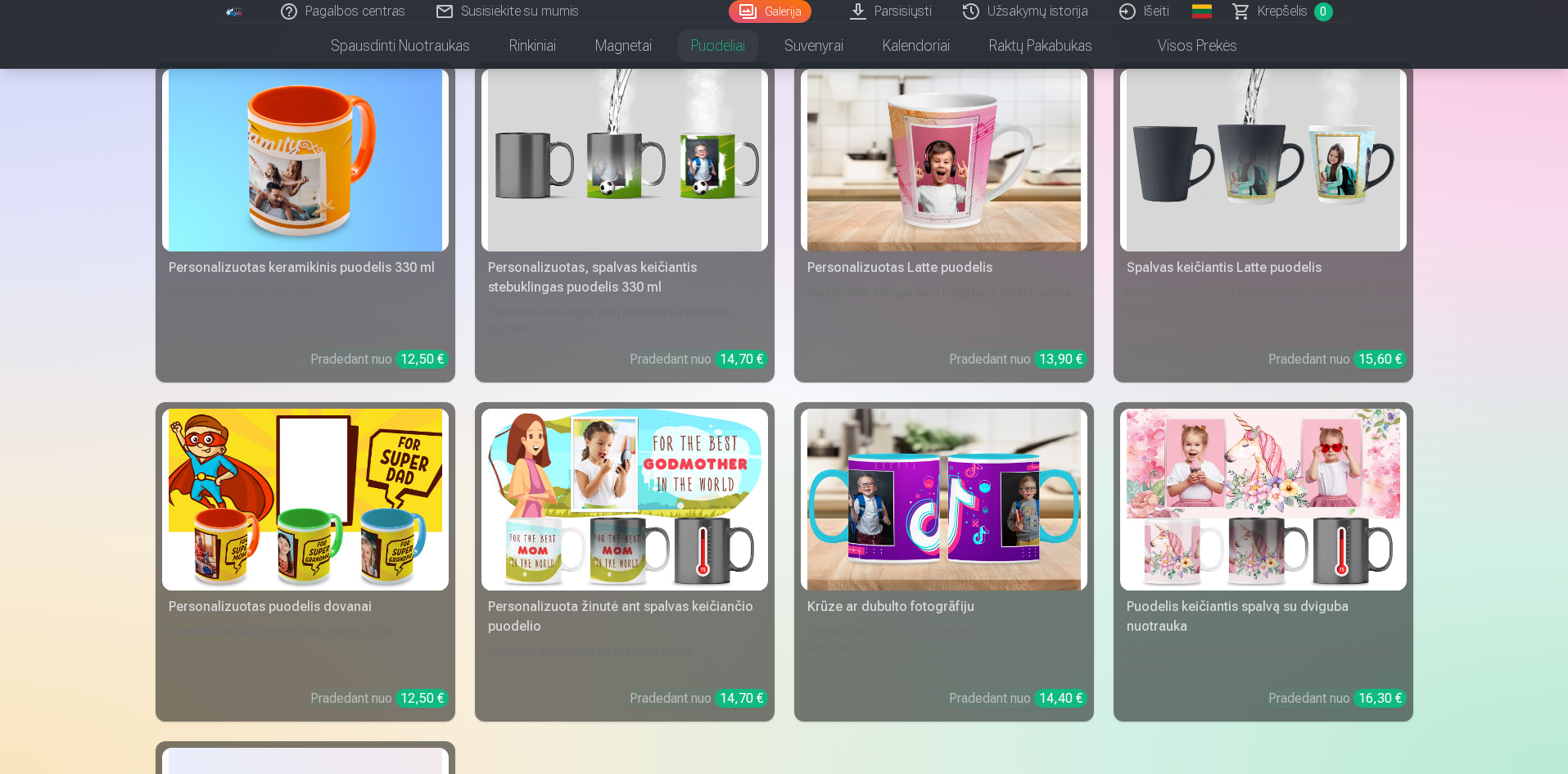
click at [682, 474] on img at bounding box center [624, 499] width 273 height 183
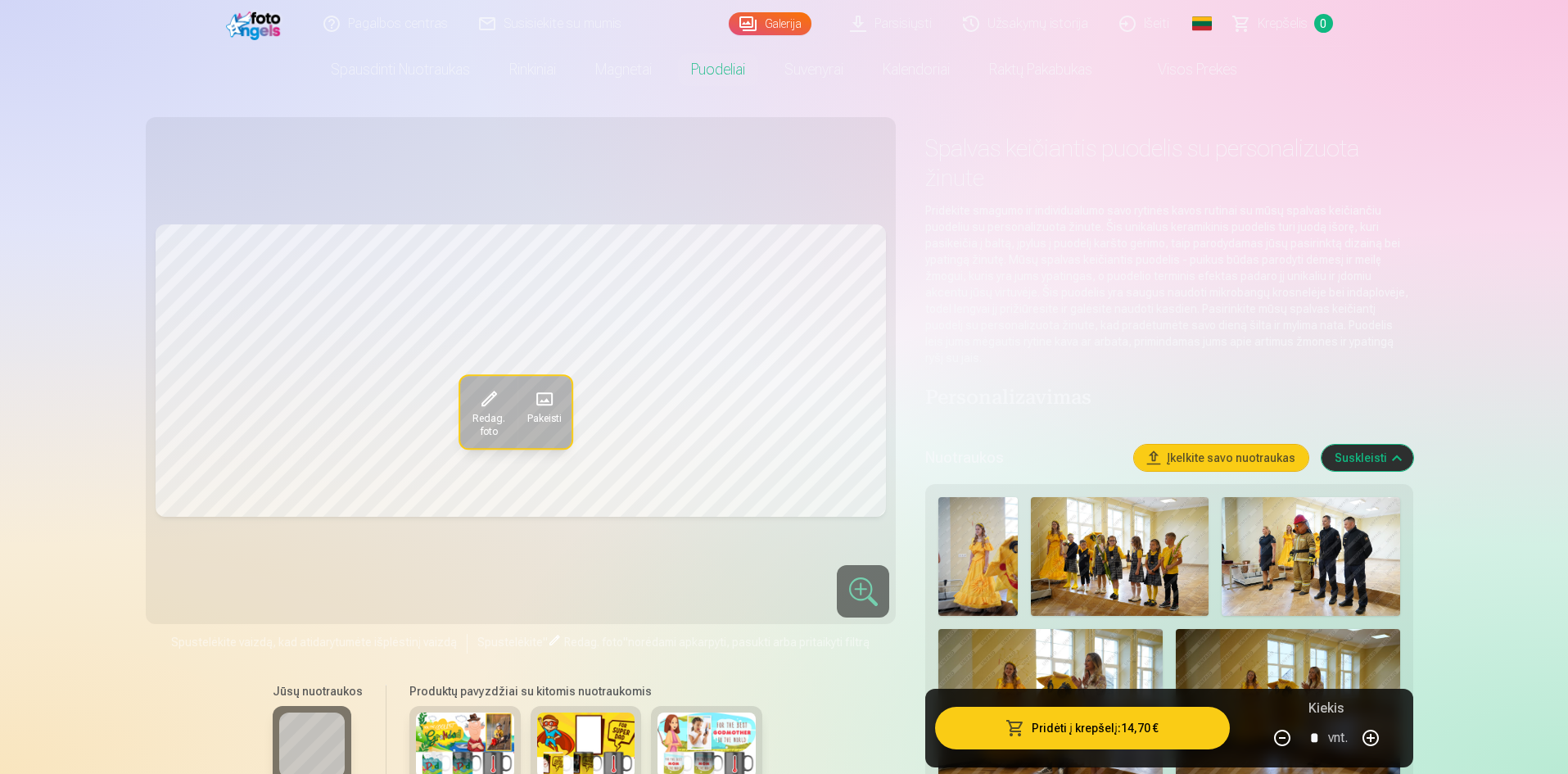
scroll to position [81, 0]
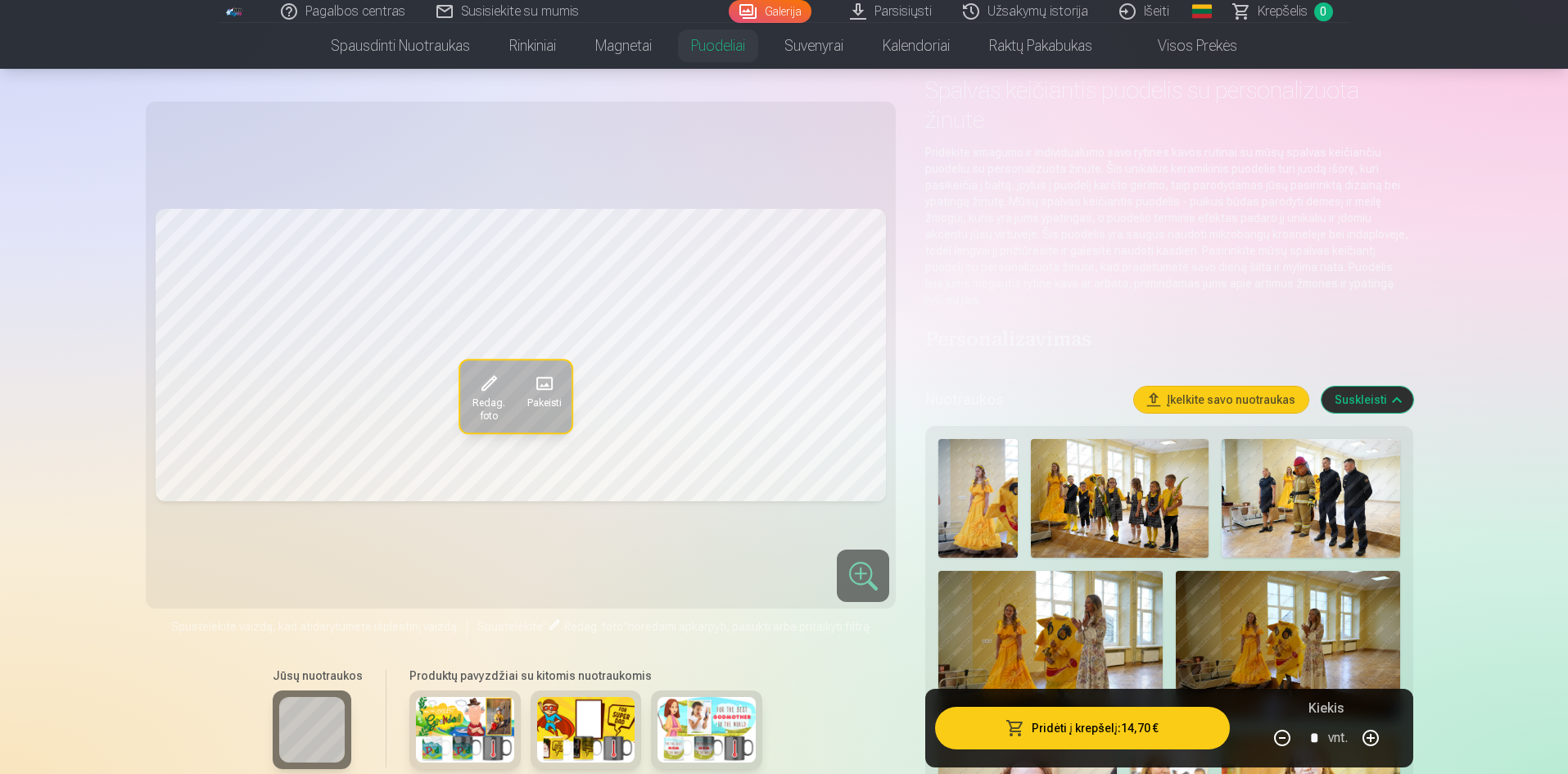
click at [682, 728] on img at bounding box center [706, 729] width 98 height 66
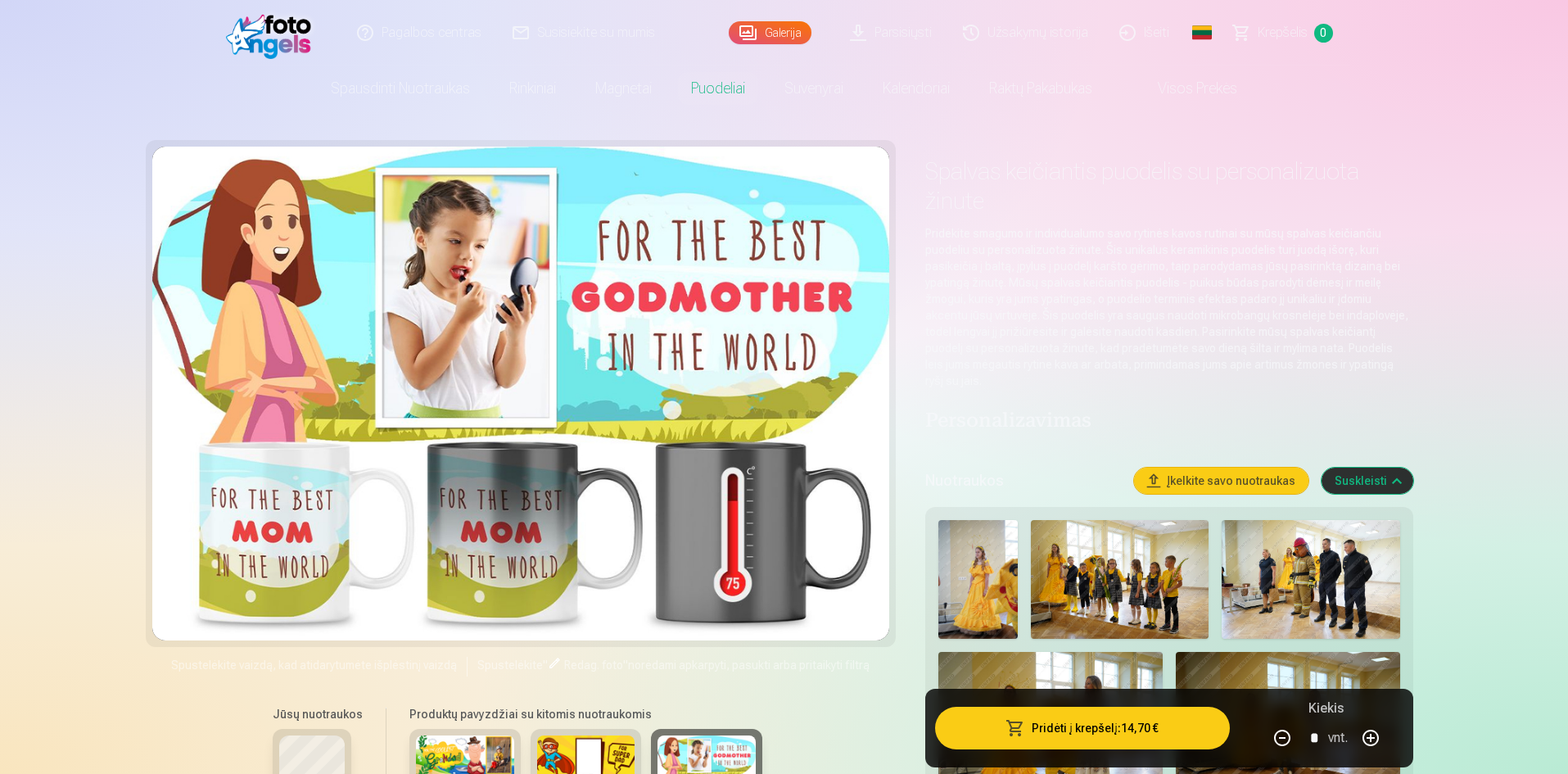
scroll to position [0, 0]
click at [1388, 468] on button "Suskleisti" at bounding box center [1368, 481] width 92 height 26
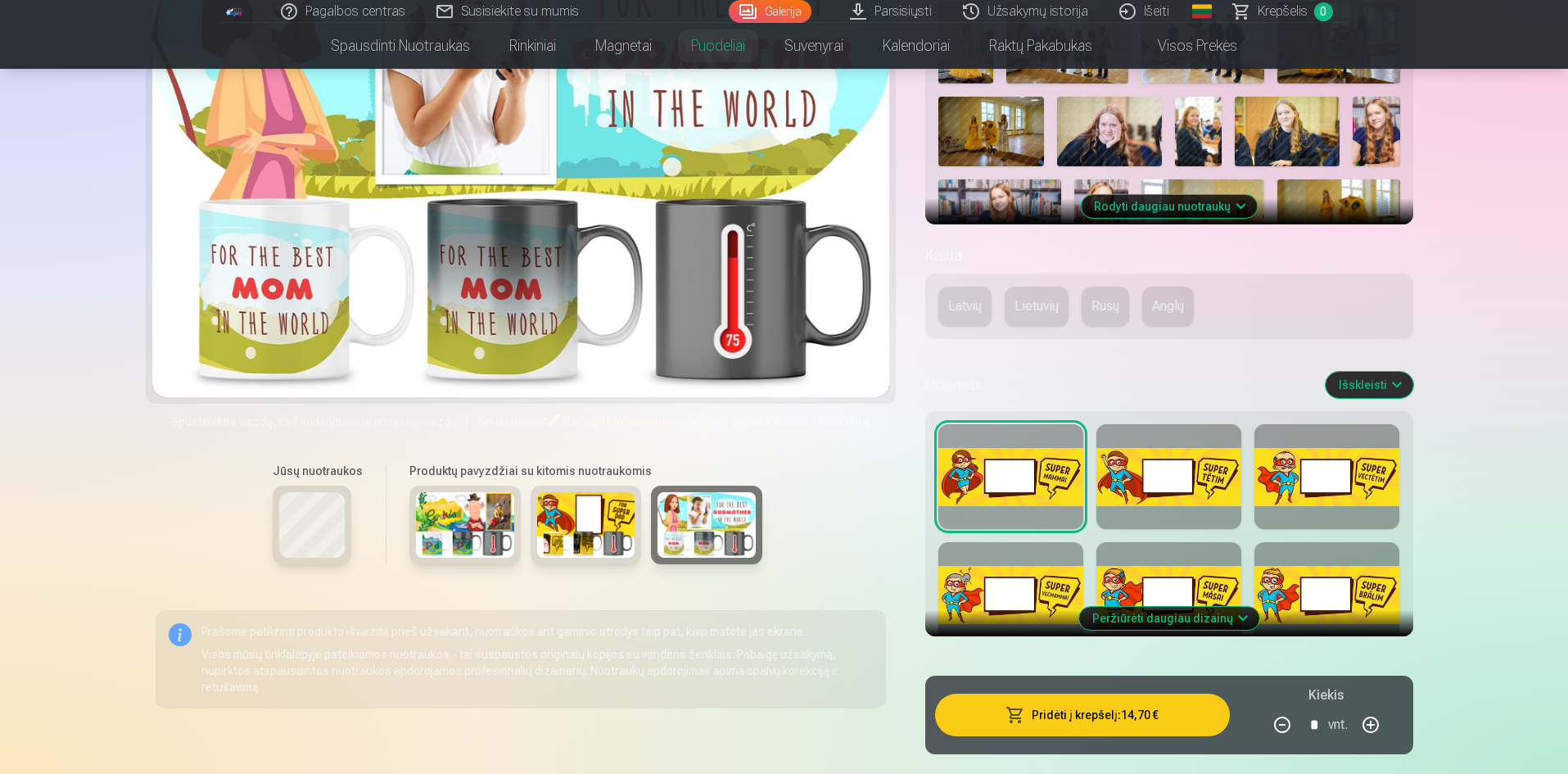
scroll to position [524, 0]
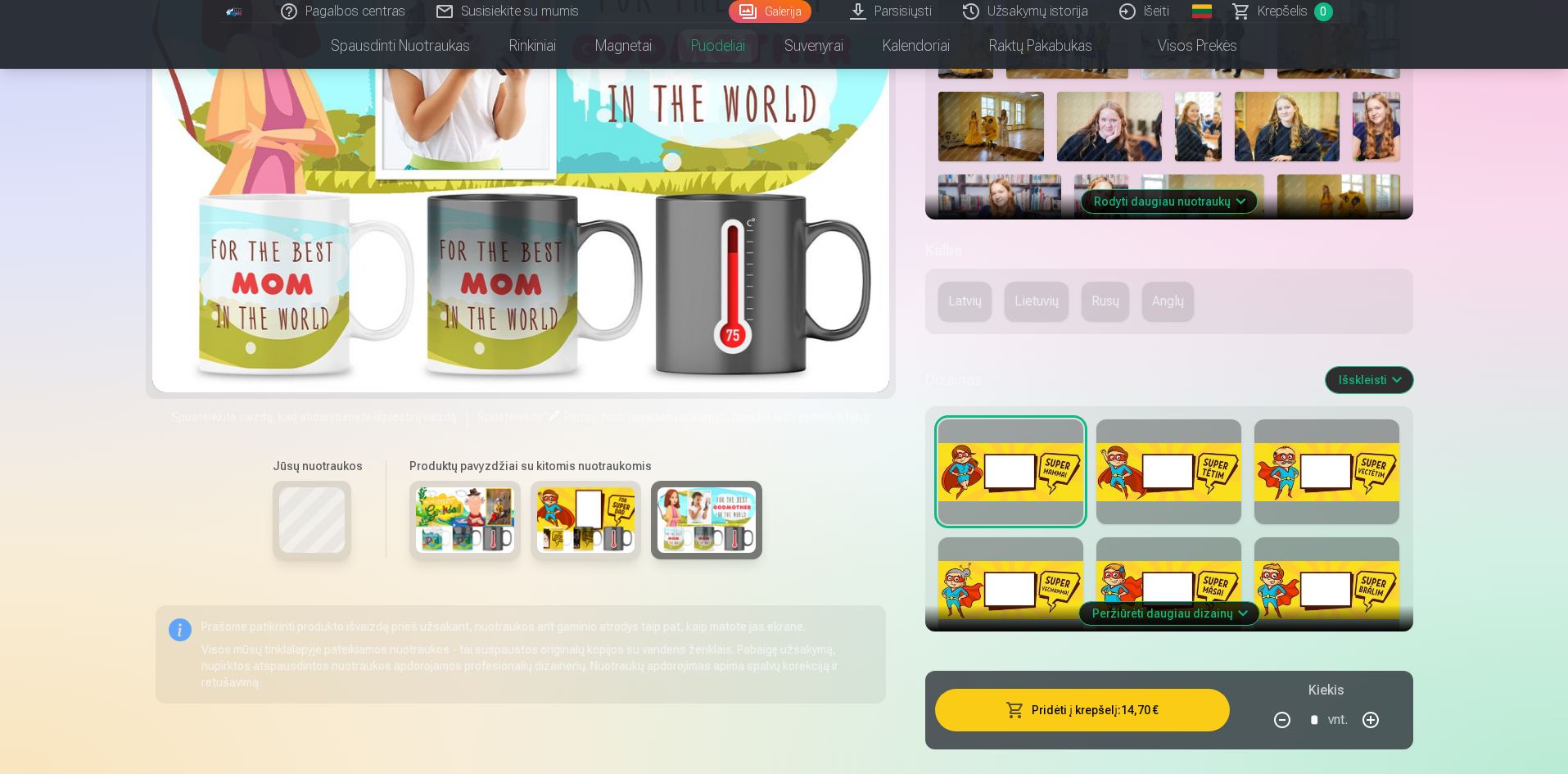
click at [1157, 602] on button "Peržiūrėti daugiau dizainų" at bounding box center [1169, 613] width 180 height 22
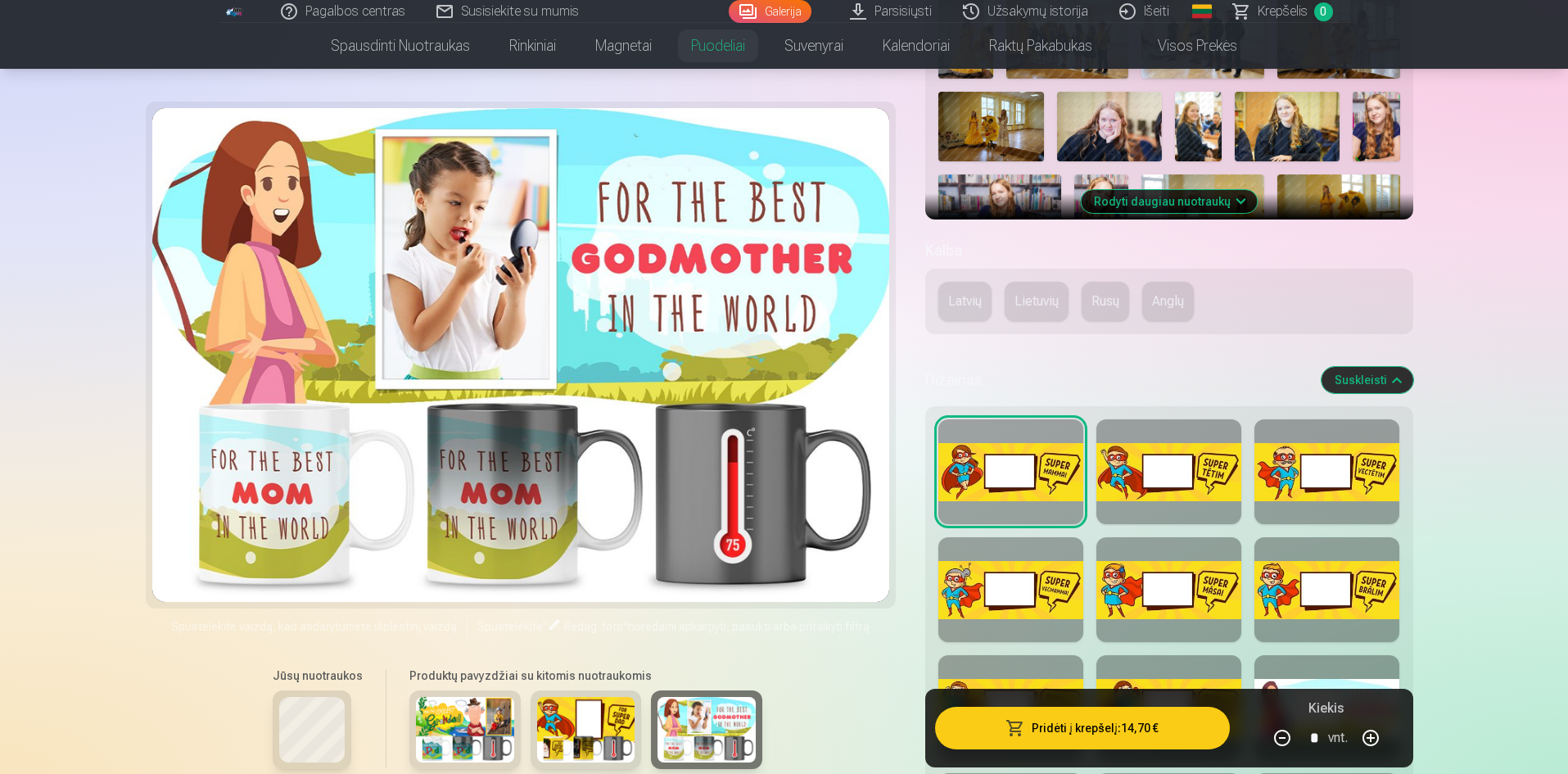
scroll to position [606, 0]
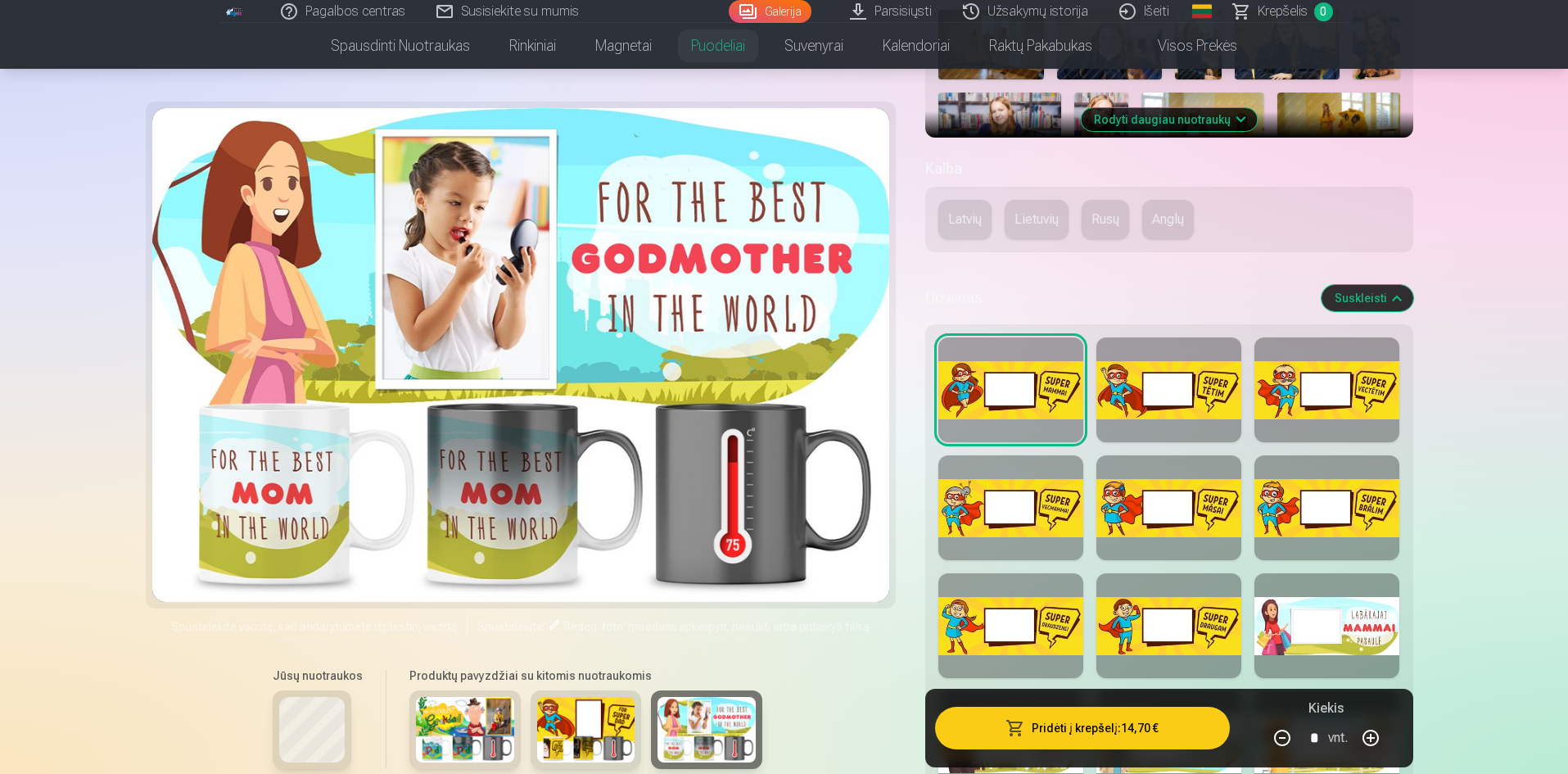
click at [1166, 206] on button "Anglų" at bounding box center [1167, 219] width 51 height 39
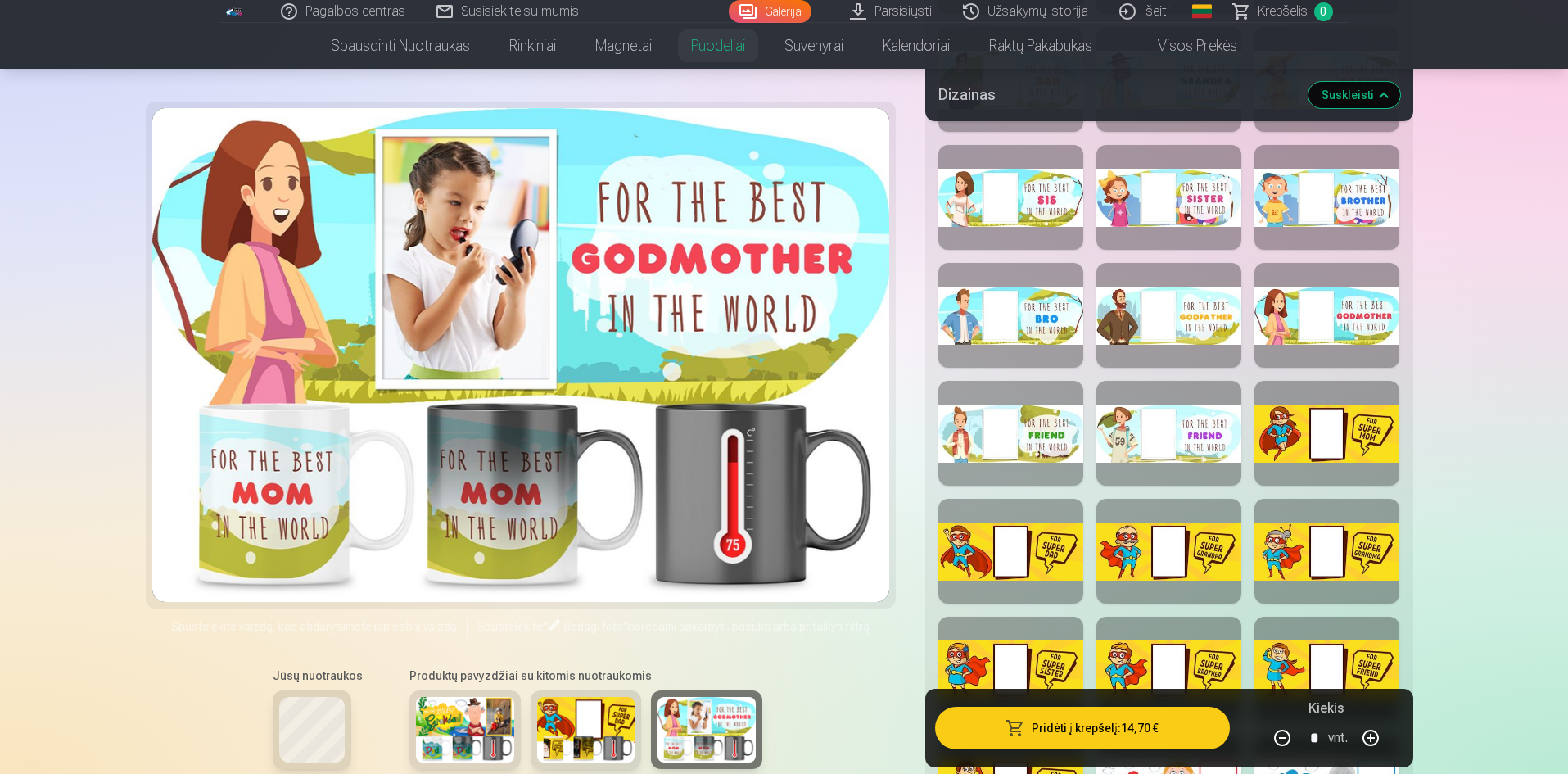
scroll to position [1752, 0]
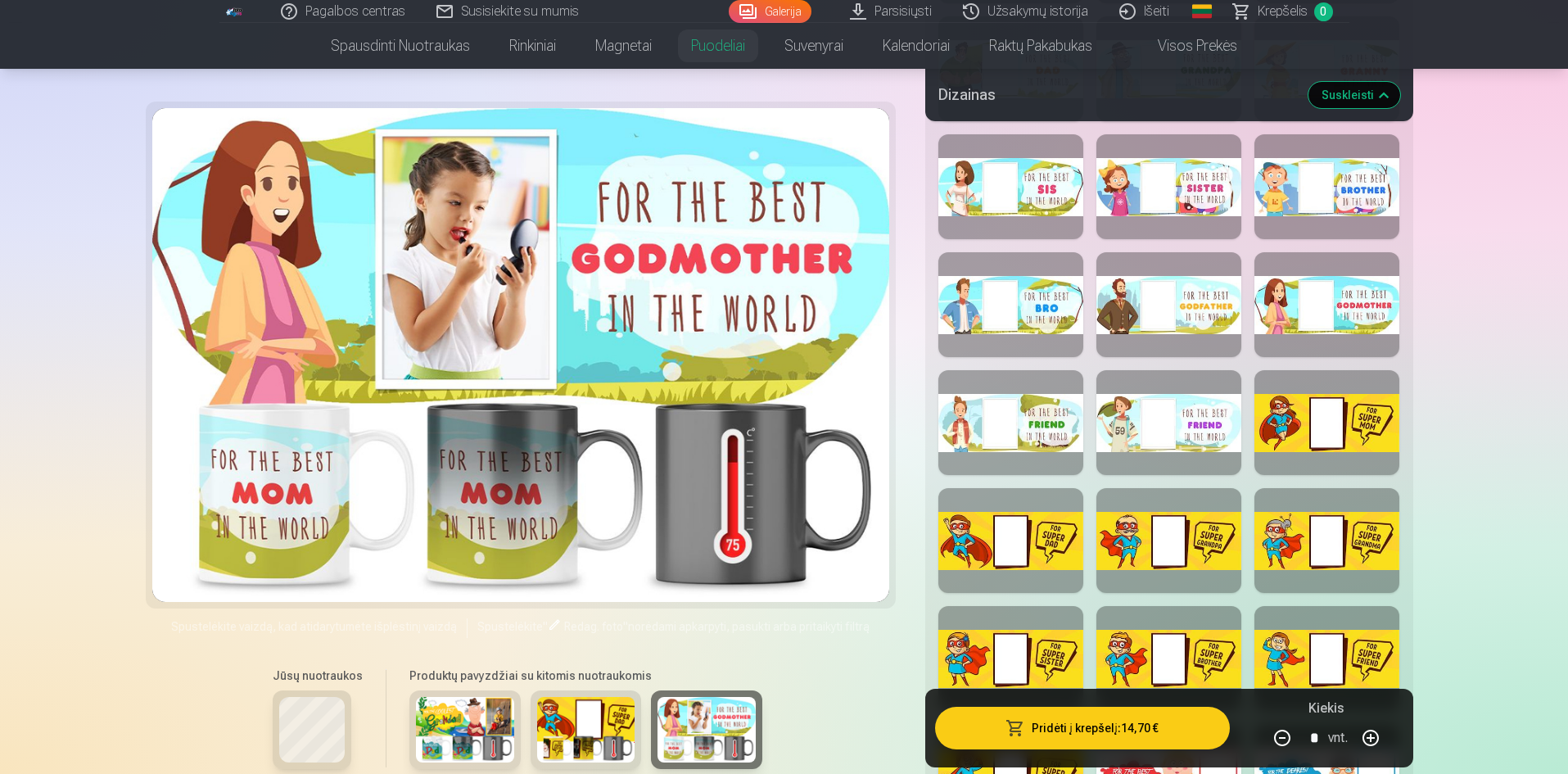
click at [580, 713] on img at bounding box center [586, 729] width 98 height 66
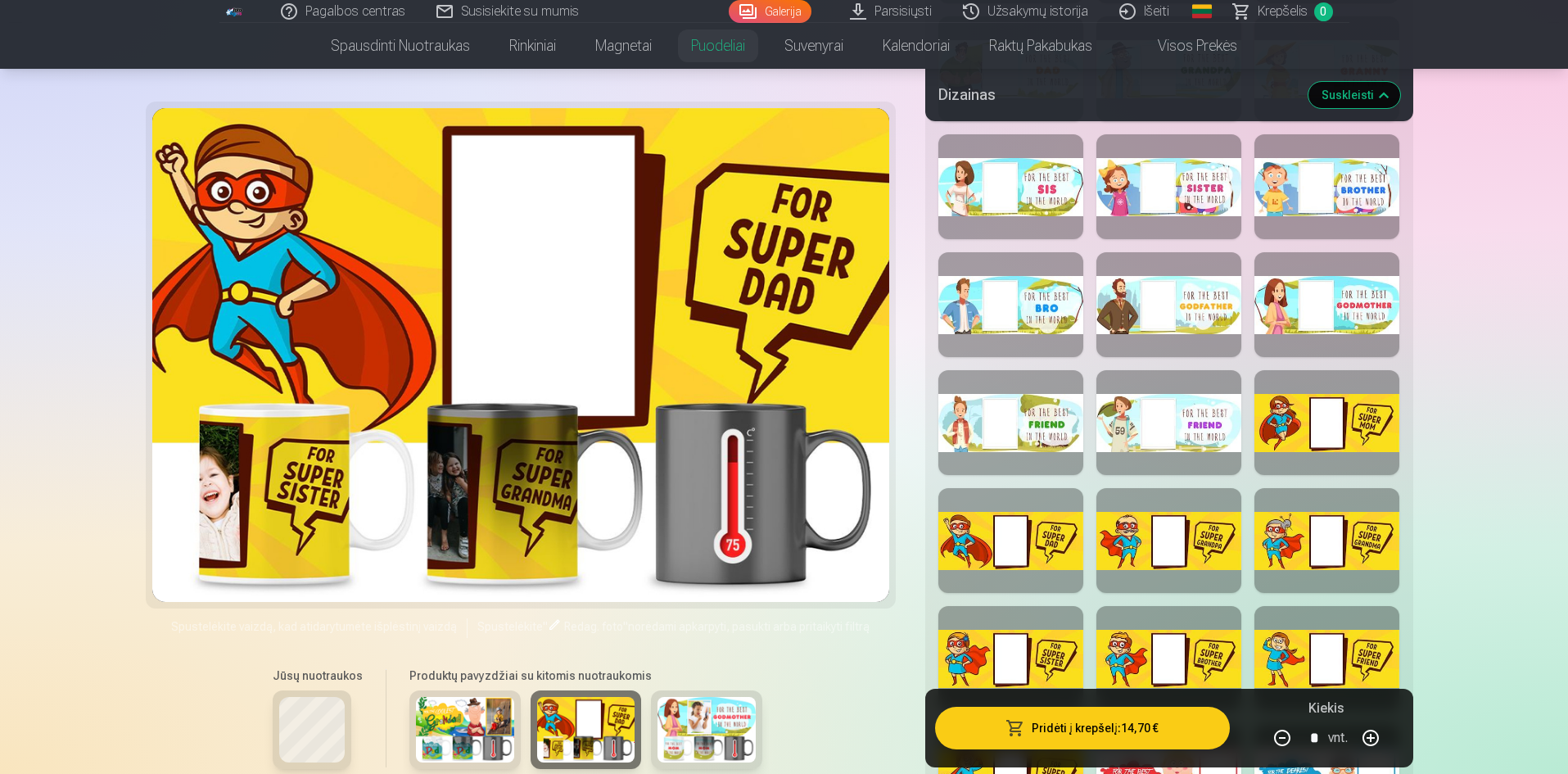
click at [493, 728] on img at bounding box center [464, 729] width 98 height 66
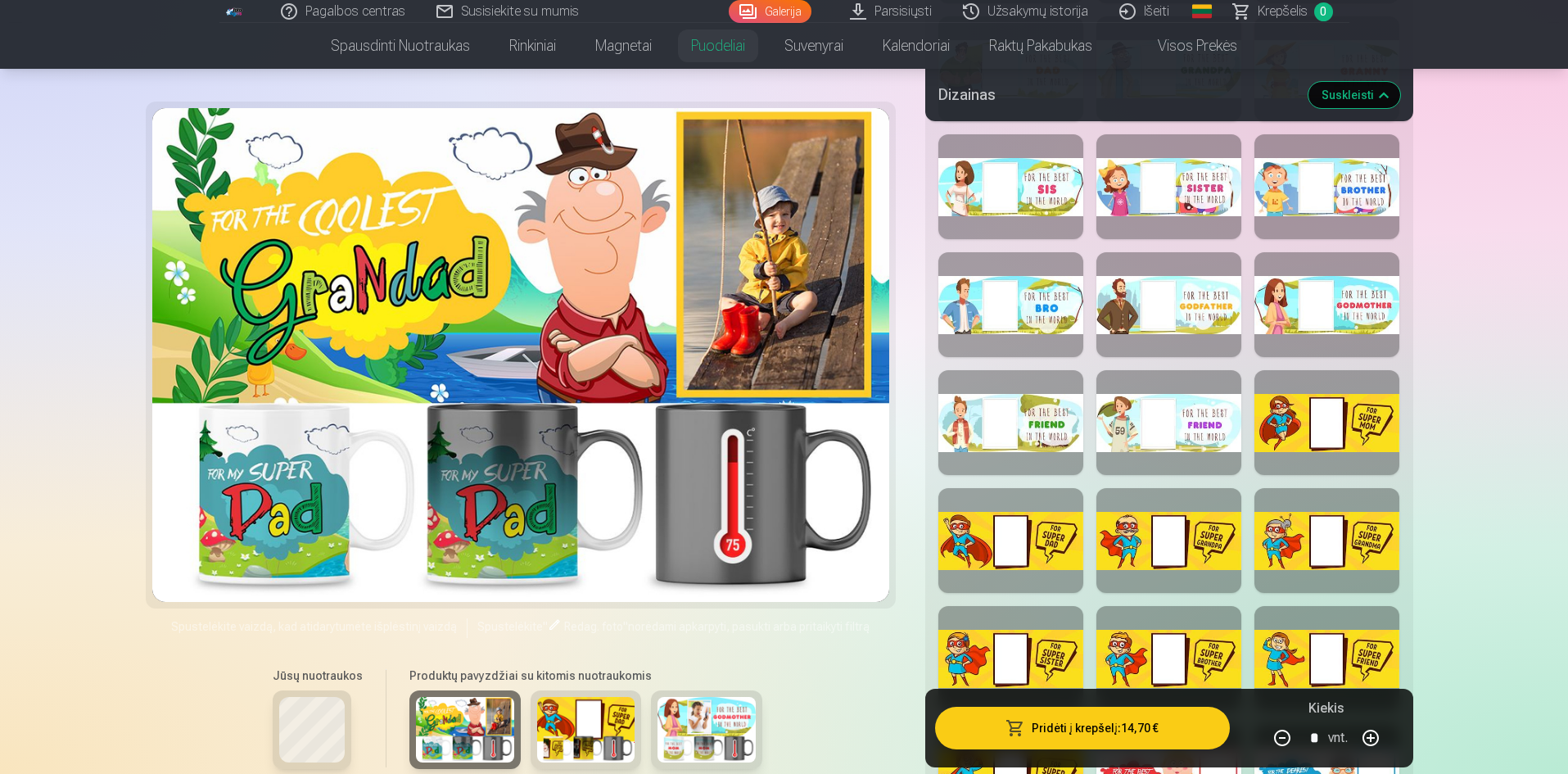
click at [349, 738] on div at bounding box center [312, 729] width 79 height 79
click at [348, 738] on div at bounding box center [312, 729] width 79 height 79
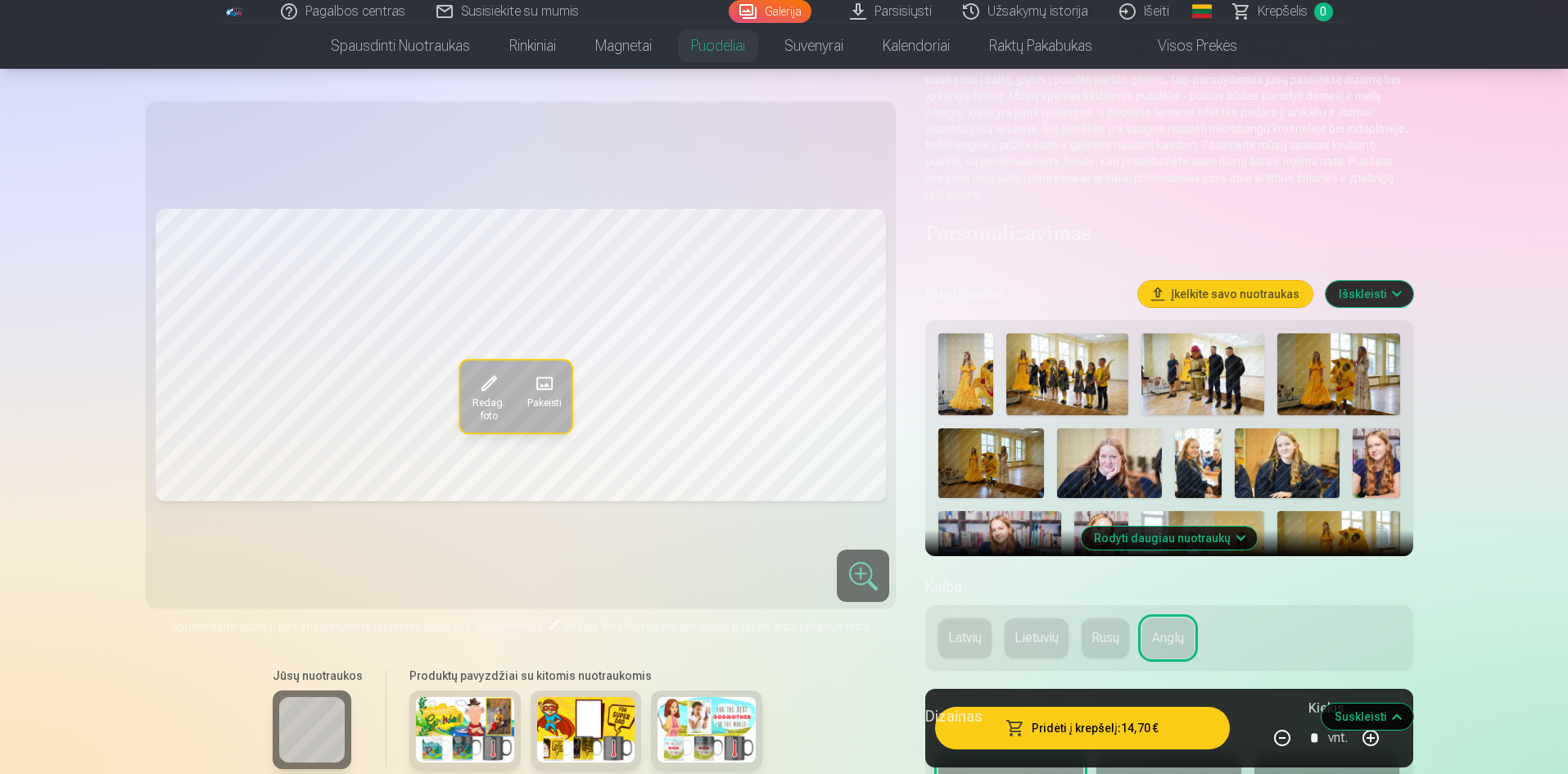
scroll to position [114, 0]
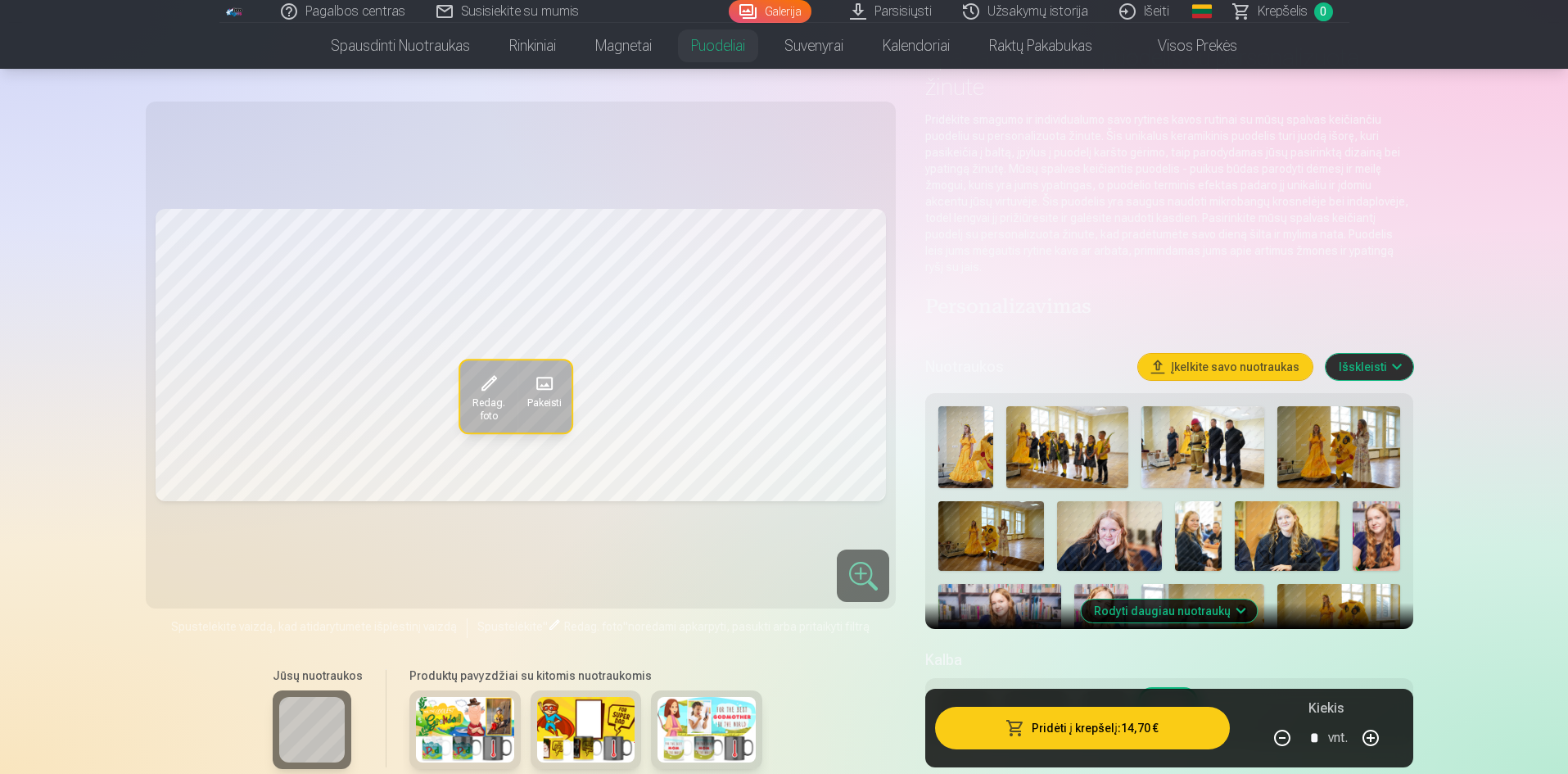
click at [1226, 354] on button "Įkelkite savo nuotraukas" at bounding box center [1225, 367] width 174 height 26
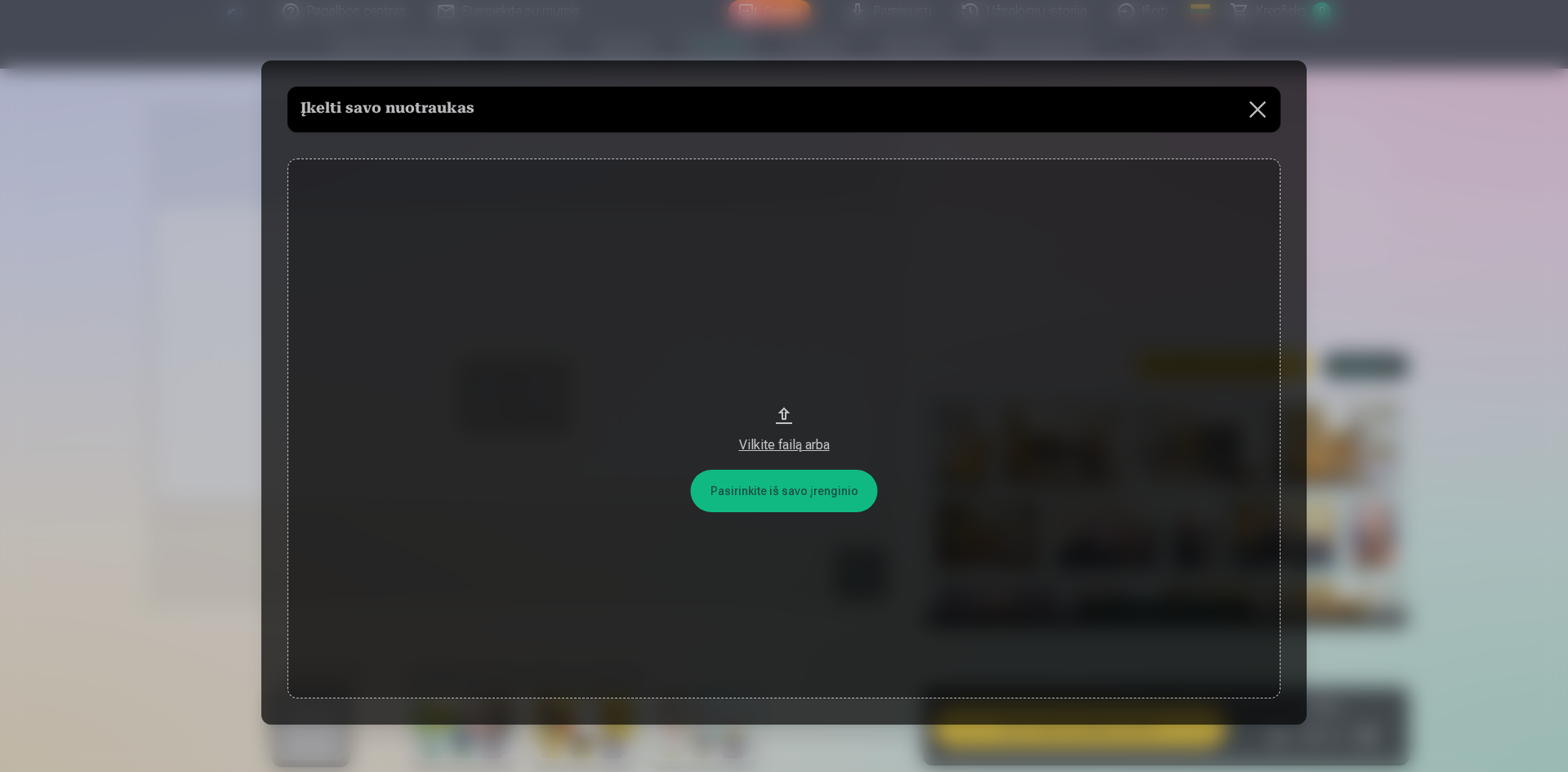
click at [811, 492] on button "Vilkite failą arba" at bounding box center [784, 428] width 994 height 540
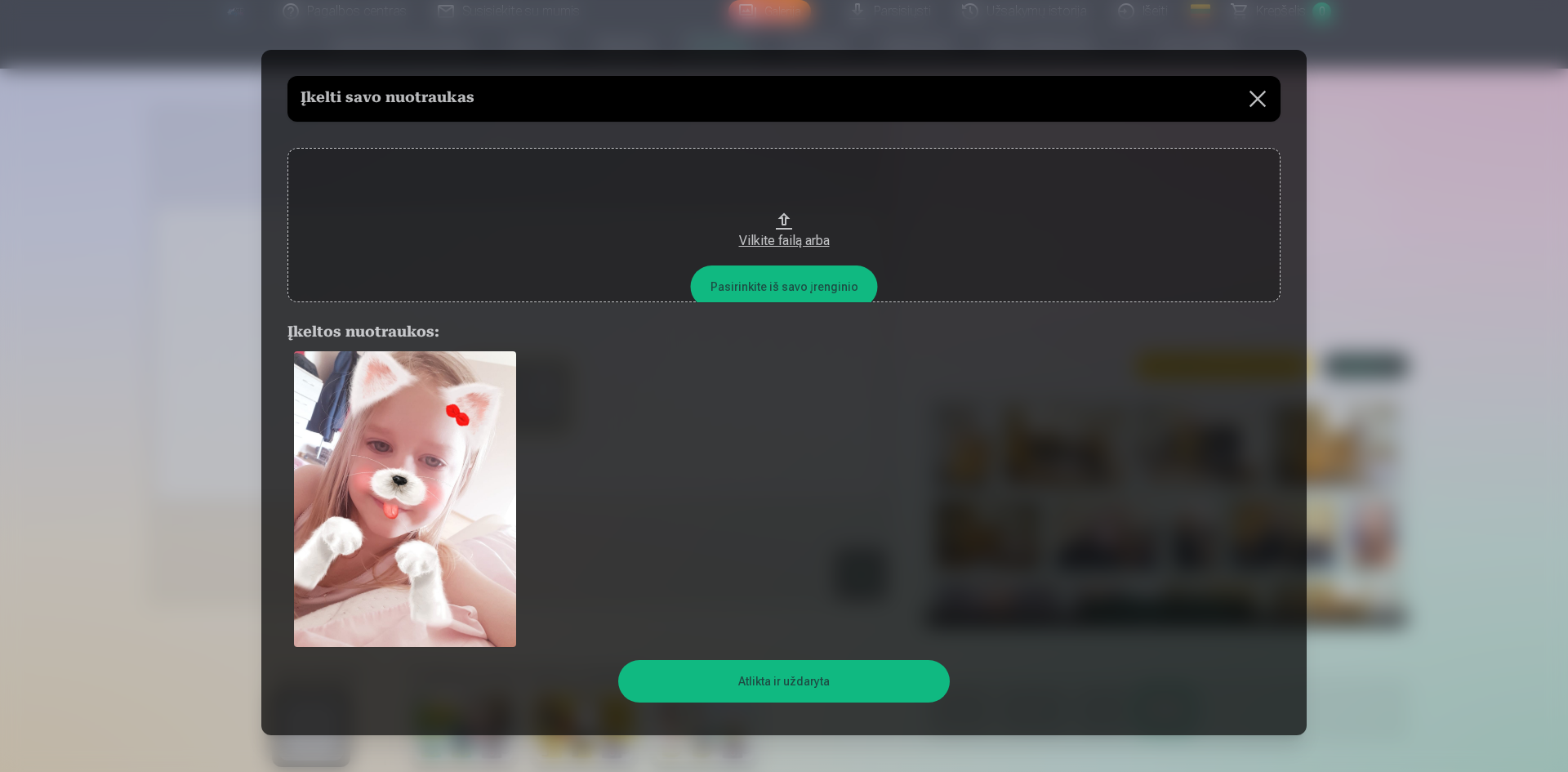
click at [883, 681] on button "Atlikta ir uždaryta" at bounding box center [784, 681] width 331 height 42
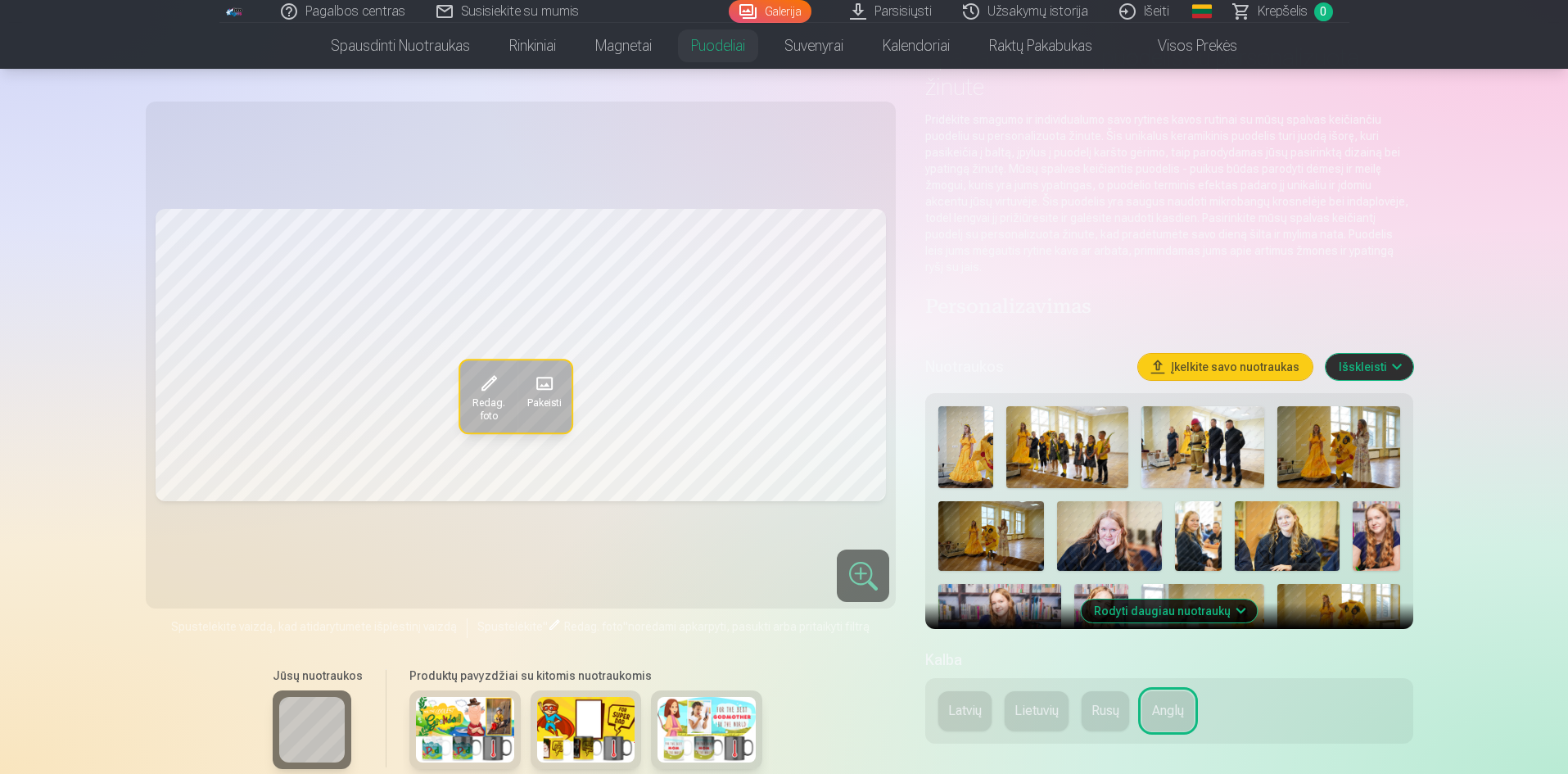
drag, startPoint x: 1147, startPoint y: 604, endPoint x: 1148, endPoint y: 595, distance: 9.1
click at [1147, 601] on button "Rodyti daugiau nuotraukų" at bounding box center [1169, 610] width 176 height 22
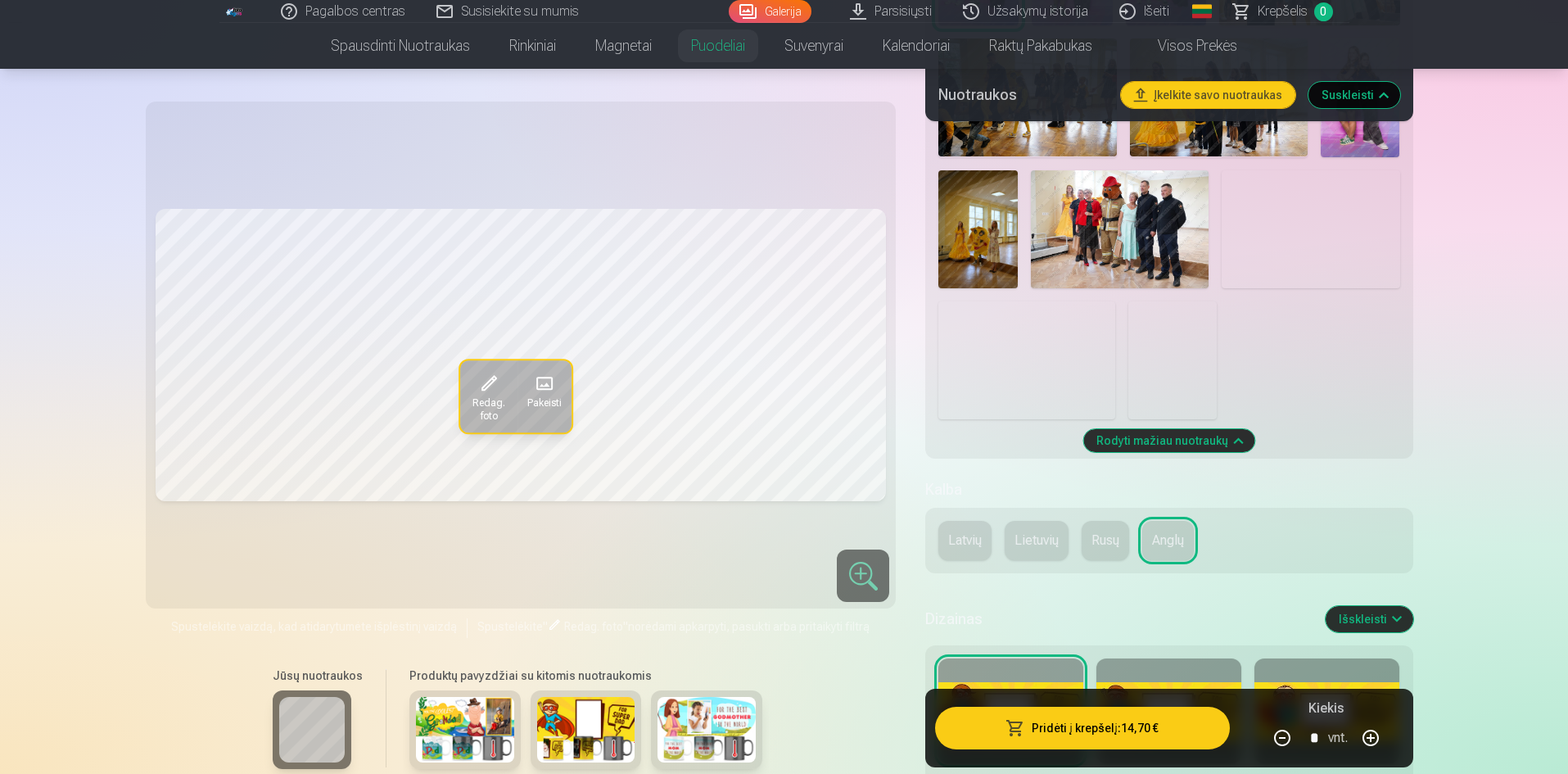
scroll to position [2652, 0]
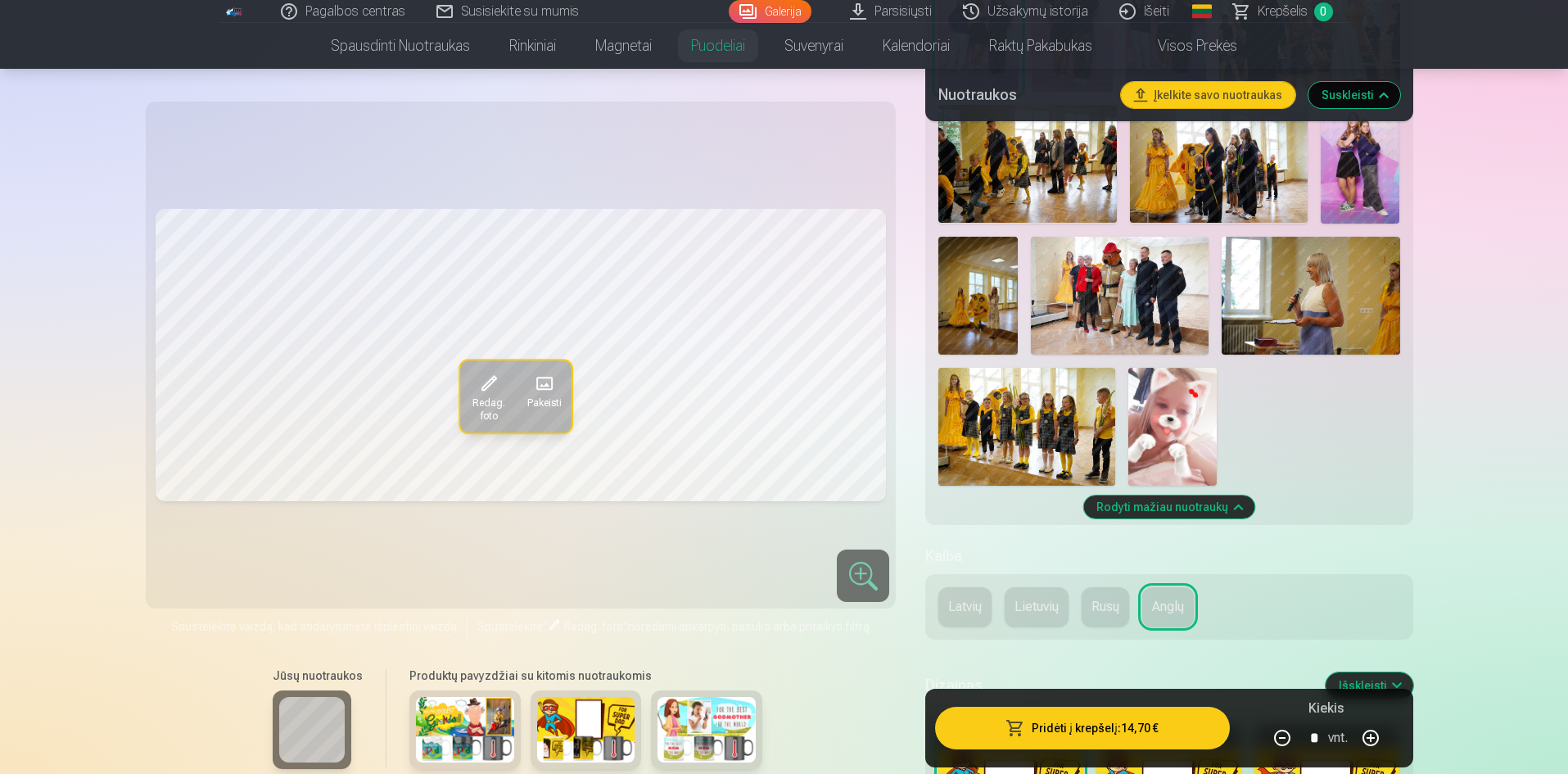
click at [1181, 384] on img at bounding box center [1172, 427] width 88 height 118
click at [555, 535] on div "Redag. foto Pakeisti" at bounding box center [520, 355] width 731 height 487
